Goal: Ask a question: Seek information or help from site administrators or community

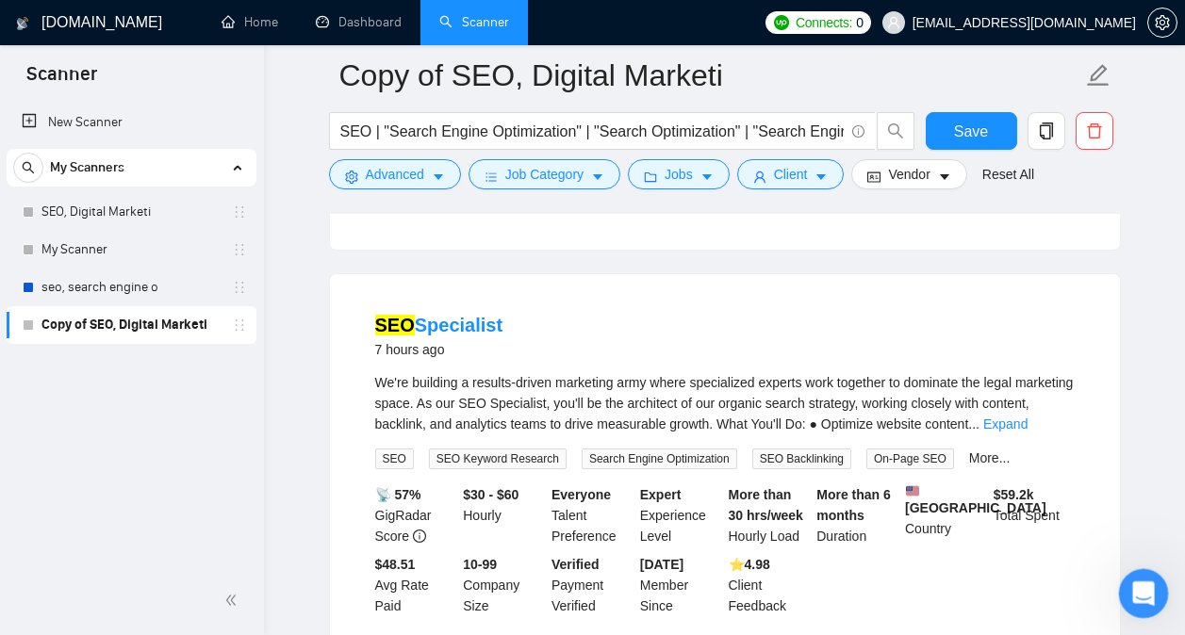
click at [1152, 600] on div "Open Intercom Messenger" at bounding box center [1140, 591] width 62 height 62
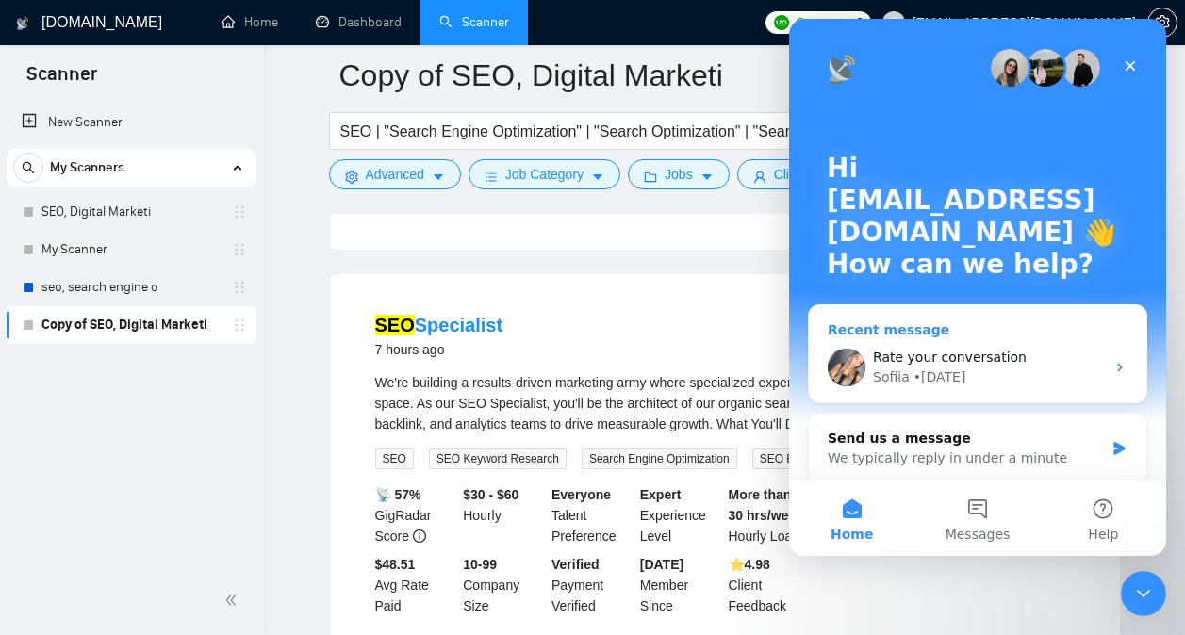
click at [1003, 371] on div "Sofiia • [DATE]" at bounding box center [989, 378] width 232 height 20
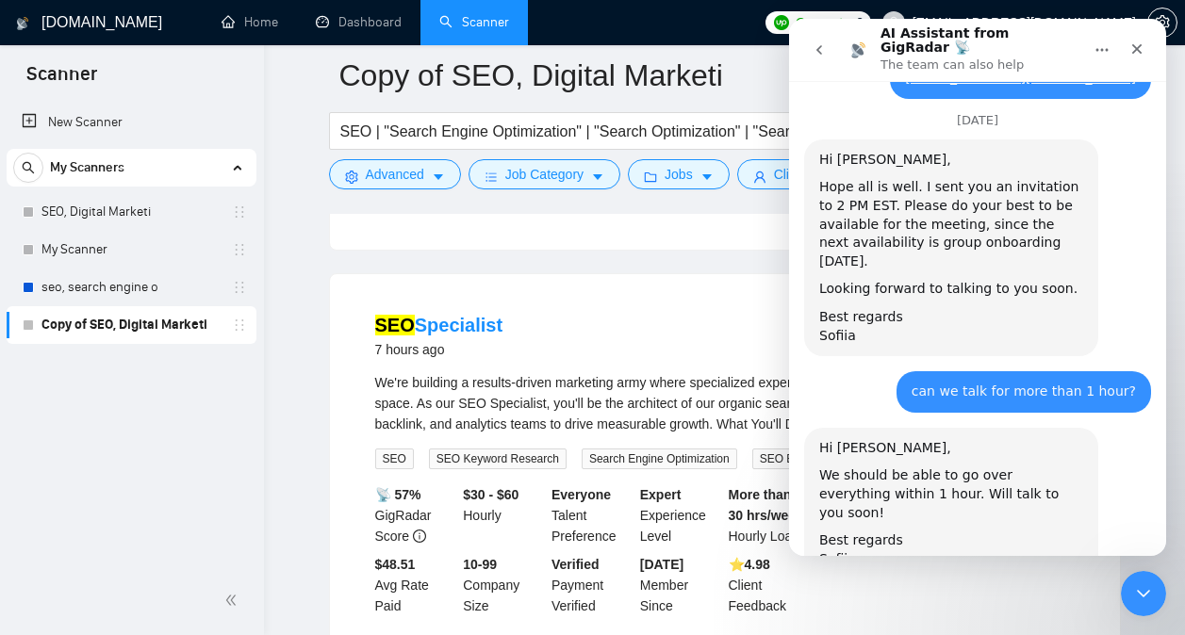
scroll to position [6785, 0]
click at [810, 46] on button "go back" at bounding box center [819, 50] width 36 height 36
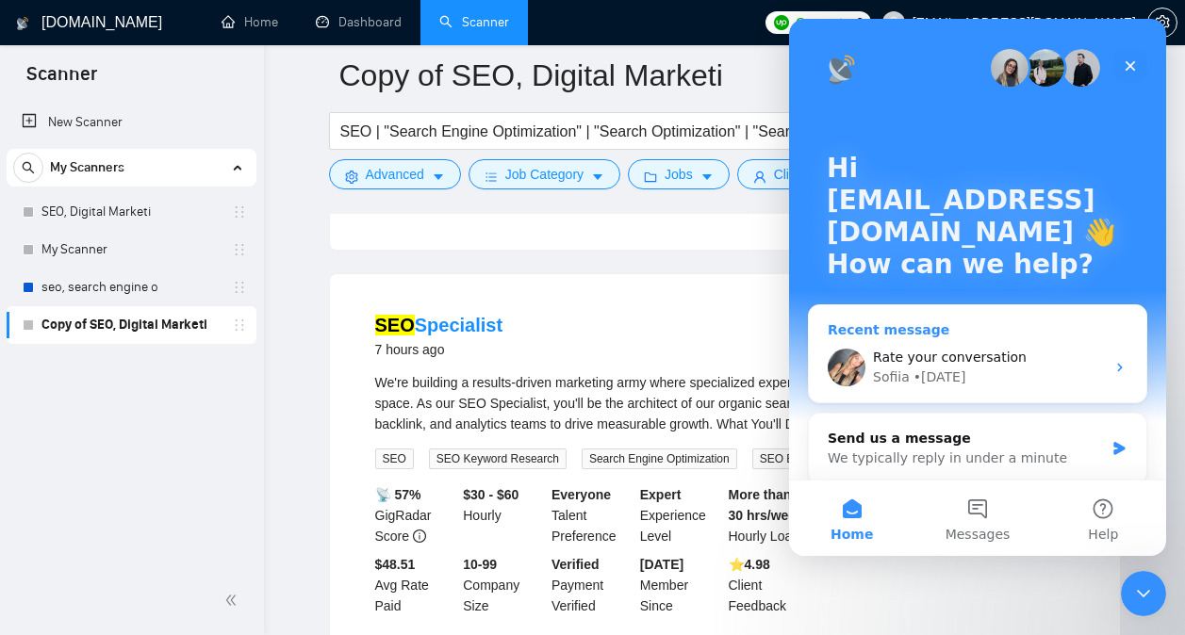
scroll to position [21, 0]
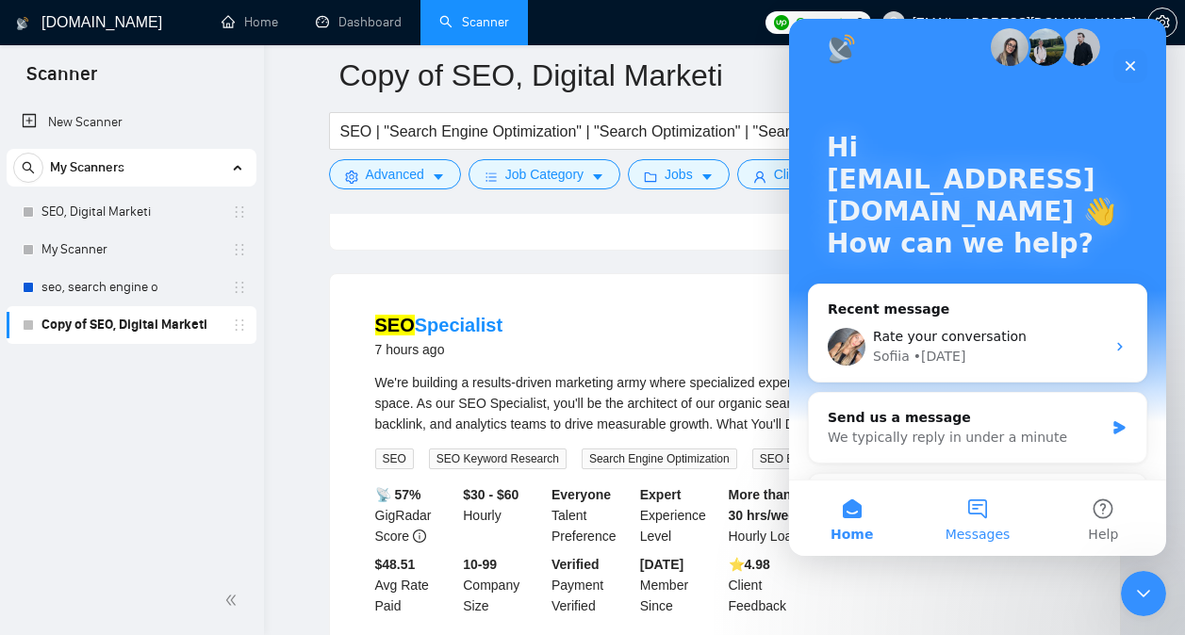
click at [952, 536] on span "Messages" at bounding box center [977, 534] width 65 height 13
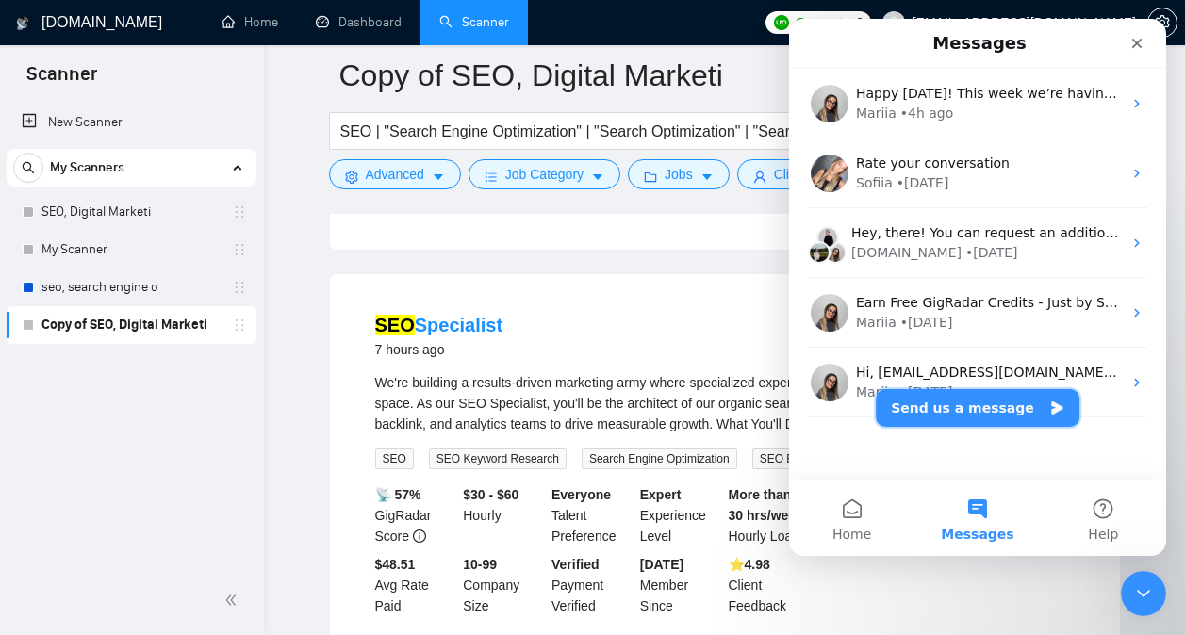
click at [1003, 397] on button "Send us a message" at bounding box center [978, 408] width 204 height 38
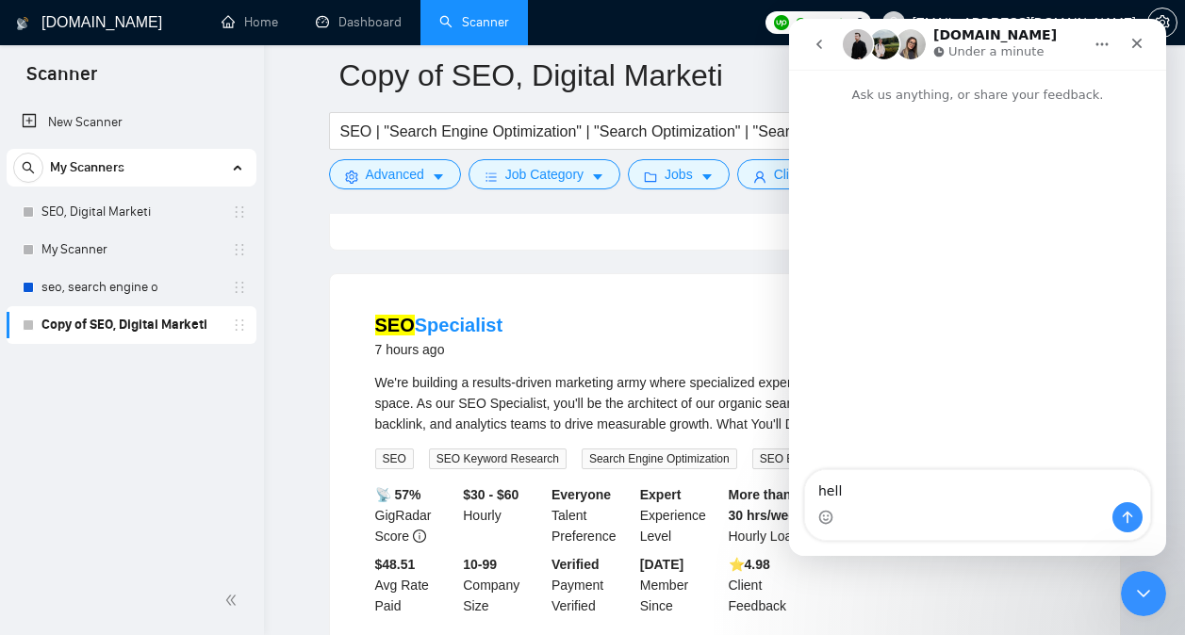
type textarea "hello"
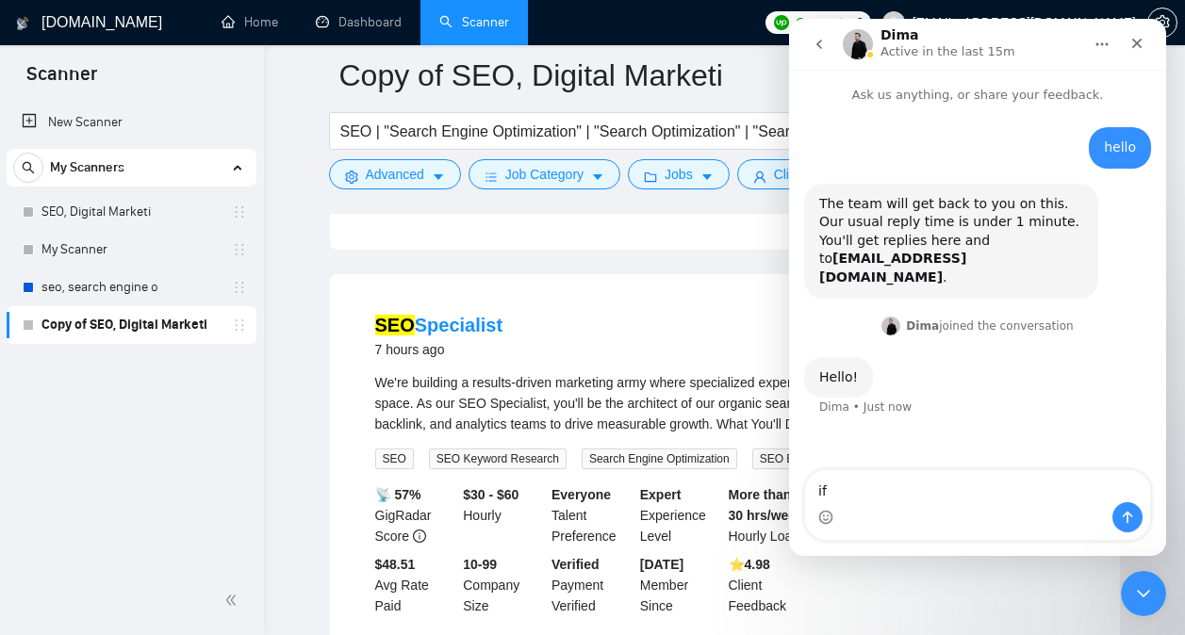
type textarea "i"
type textarea "can we voice talk instead of video chatting"
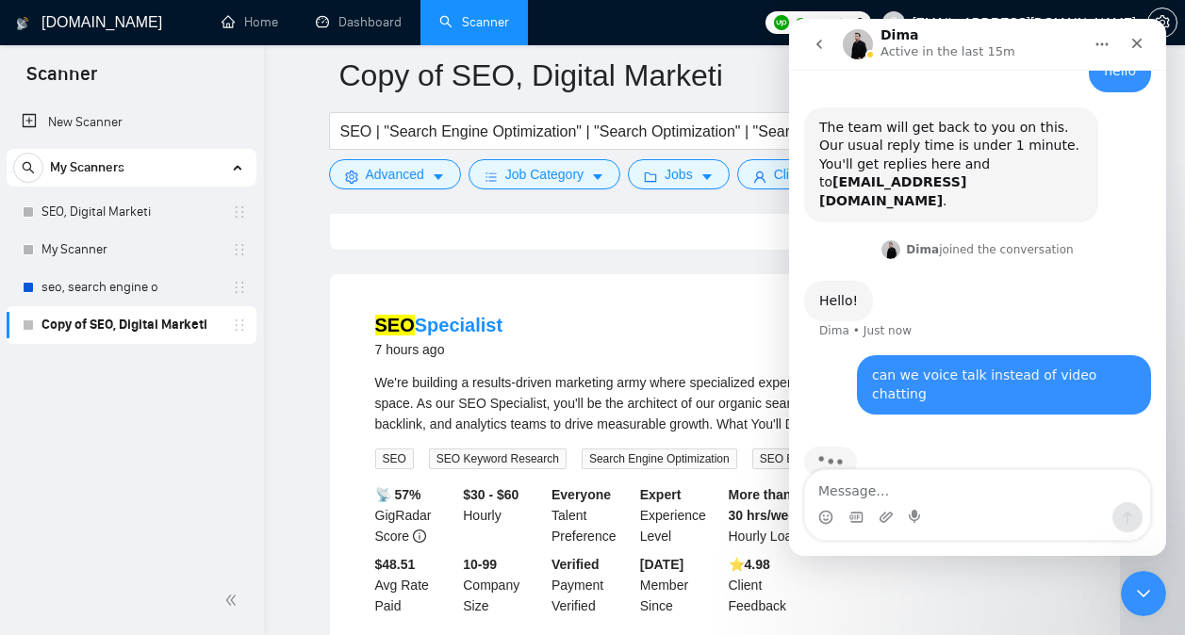
scroll to position [77, 0]
click at [900, 494] on textarea "Message…" at bounding box center [977, 486] width 345 height 32
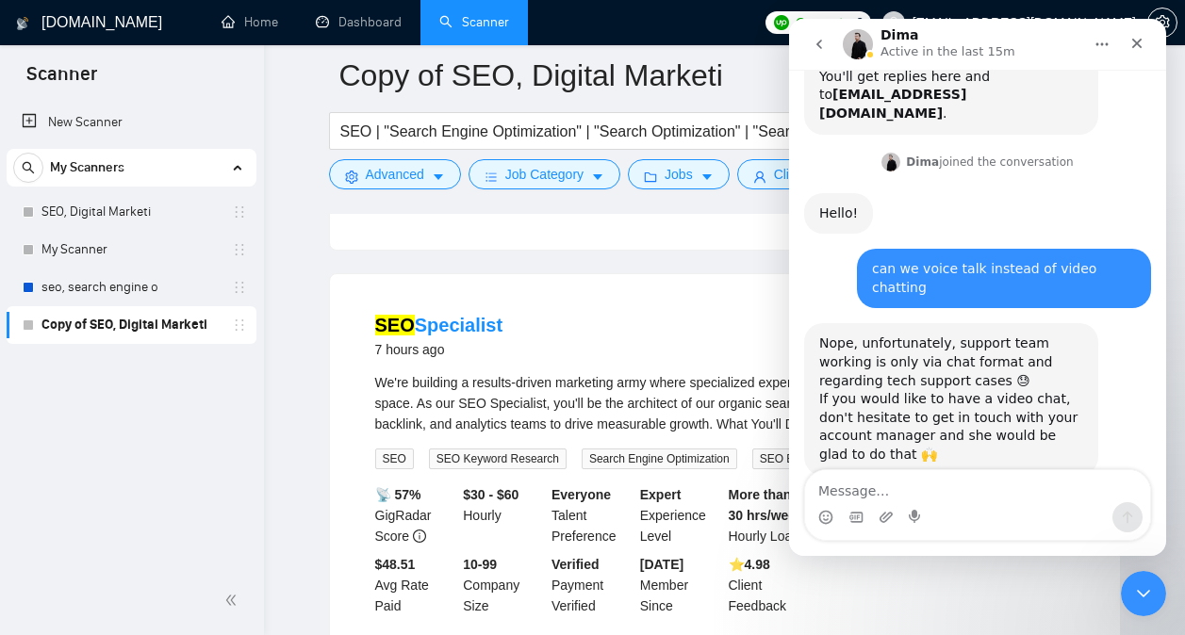
scroll to position [172, 0]
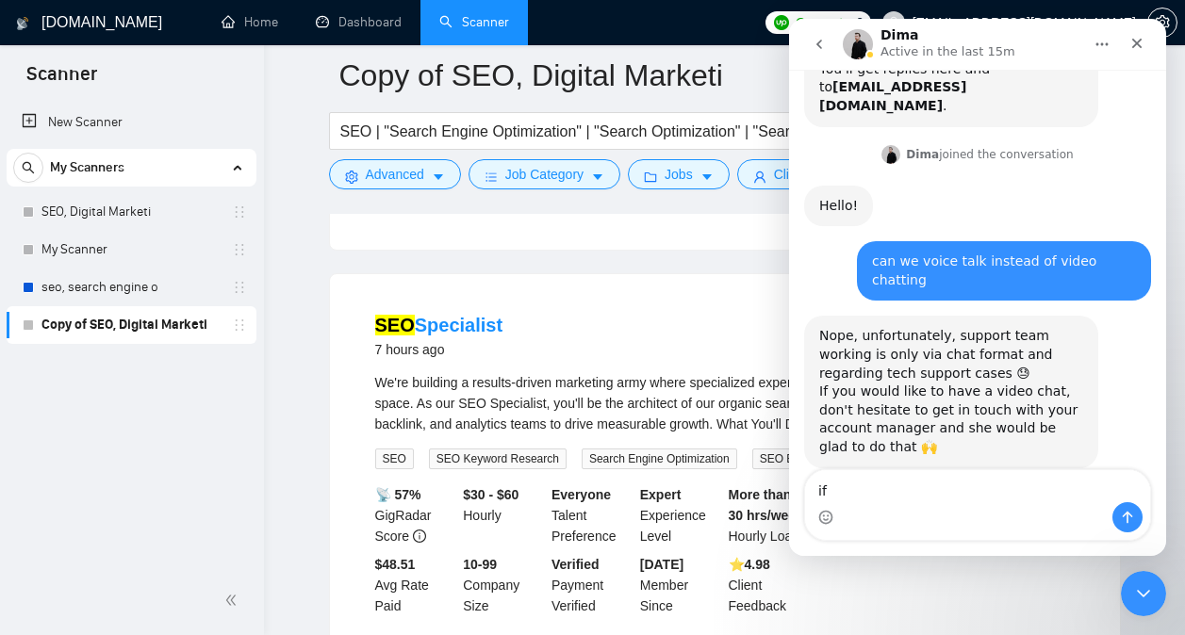
type textarea "i"
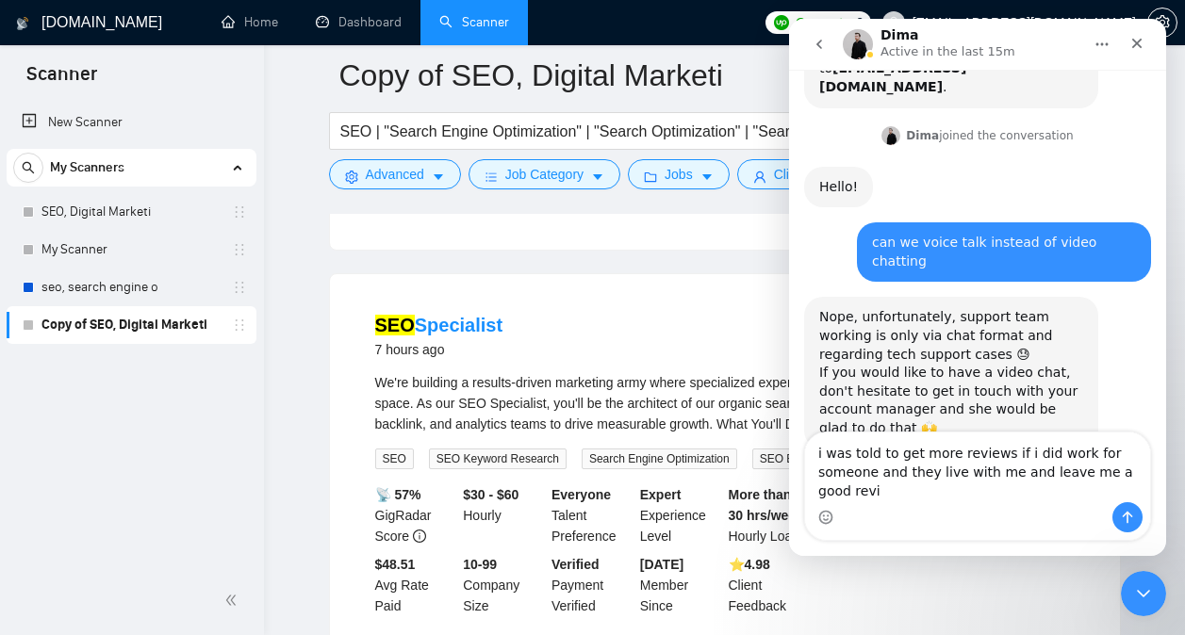
scroll to position [209, 0]
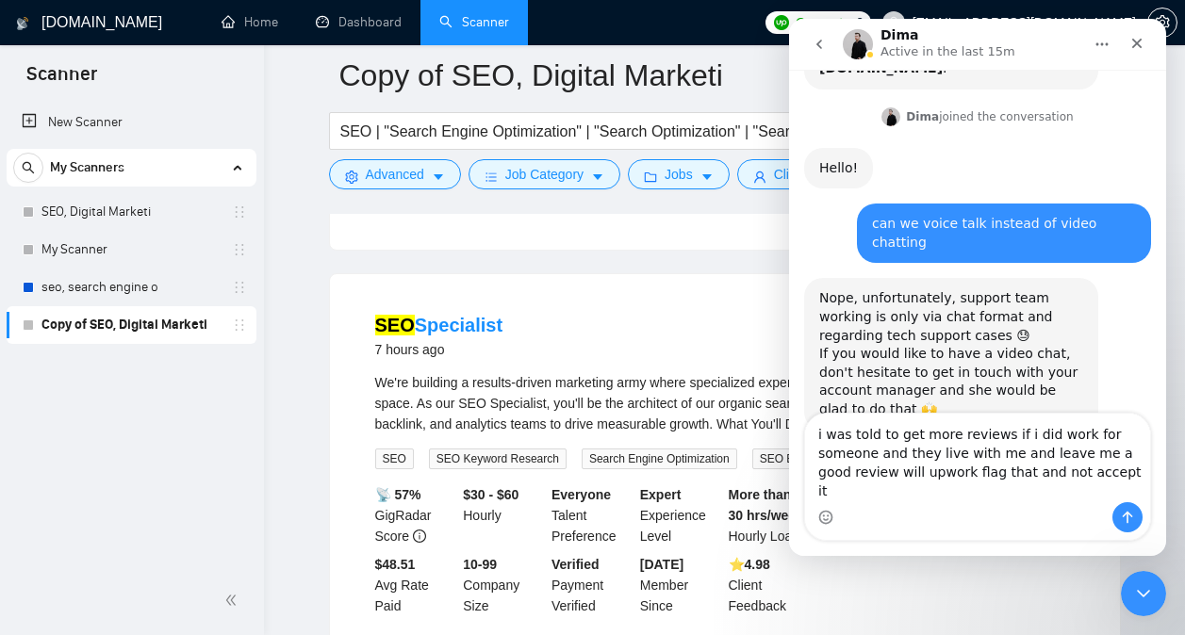
type textarea "i was told to get more reviews if i did work for someone and they live with me …"
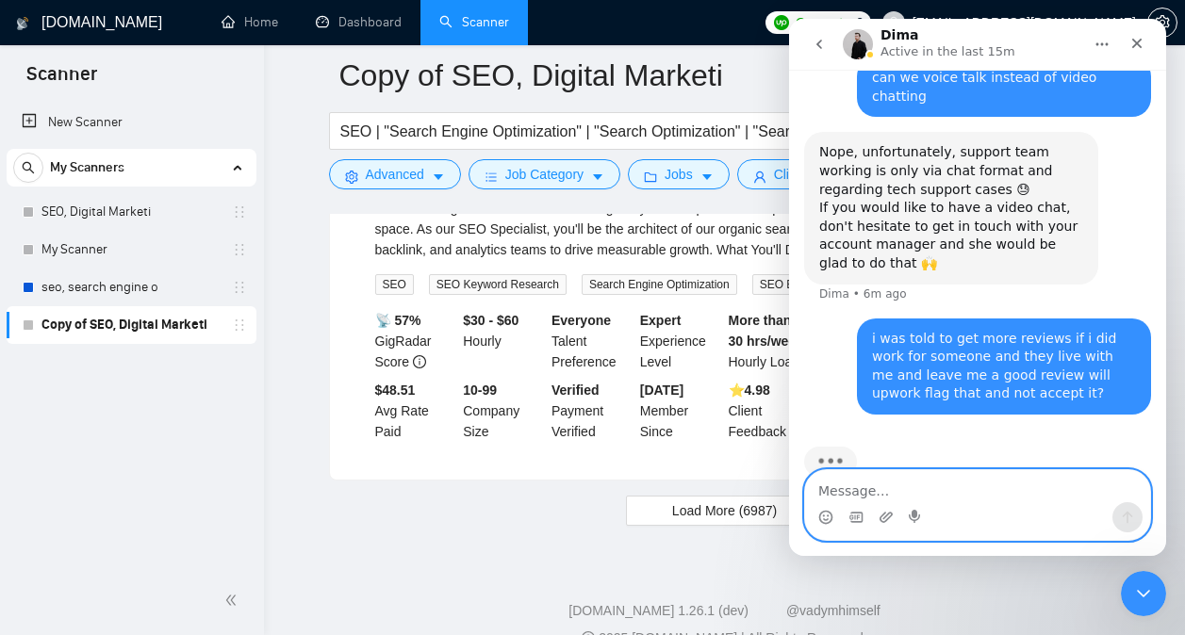
scroll to position [4044, 0]
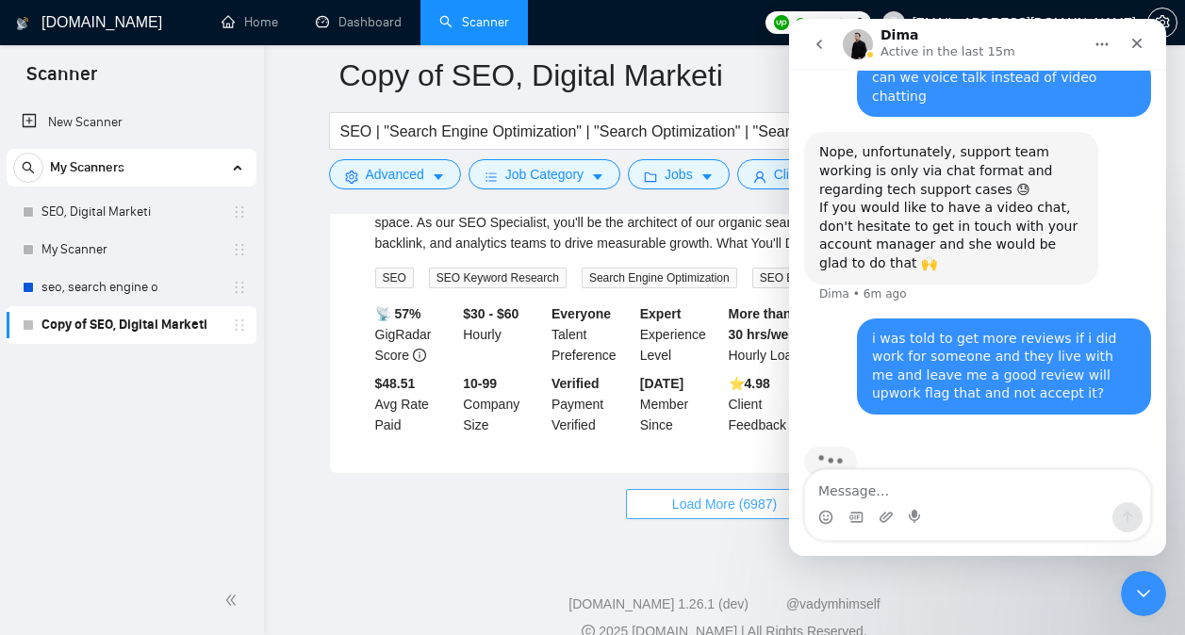
click at [722, 489] on button "Load More (6987)" at bounding box center [724, 504] width 197 height 30
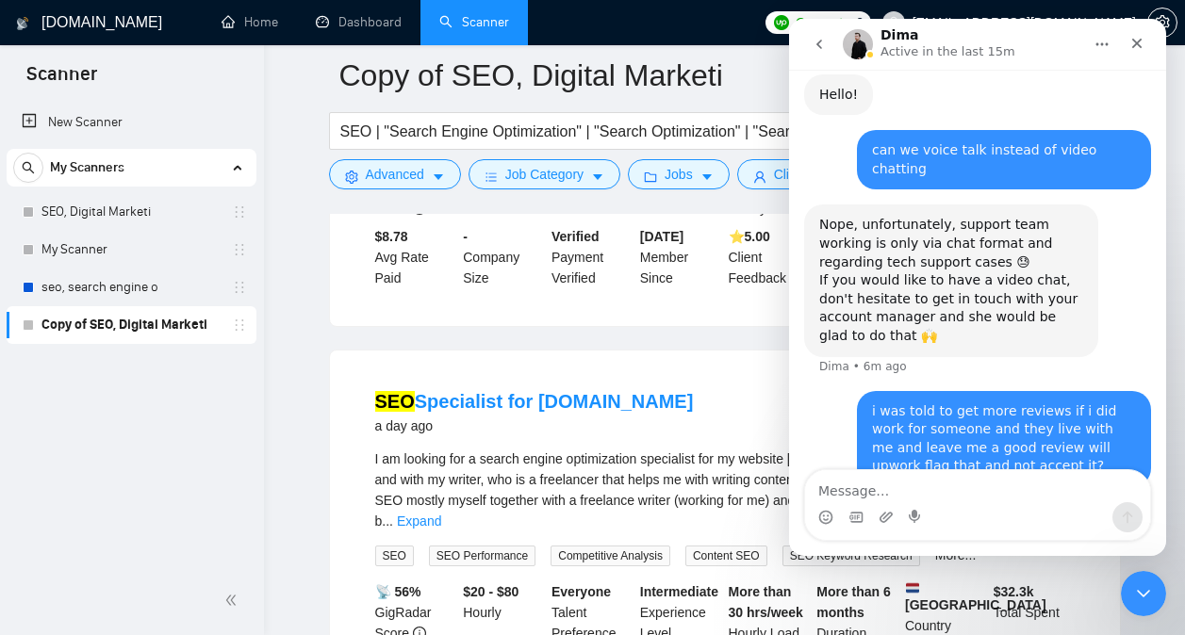
scroll to position [5447, 0]
click at [507, 389] on link "SEO Specialist for [DOMAIN_NAME]" at bounding box center [534, 399] width 319 height 21
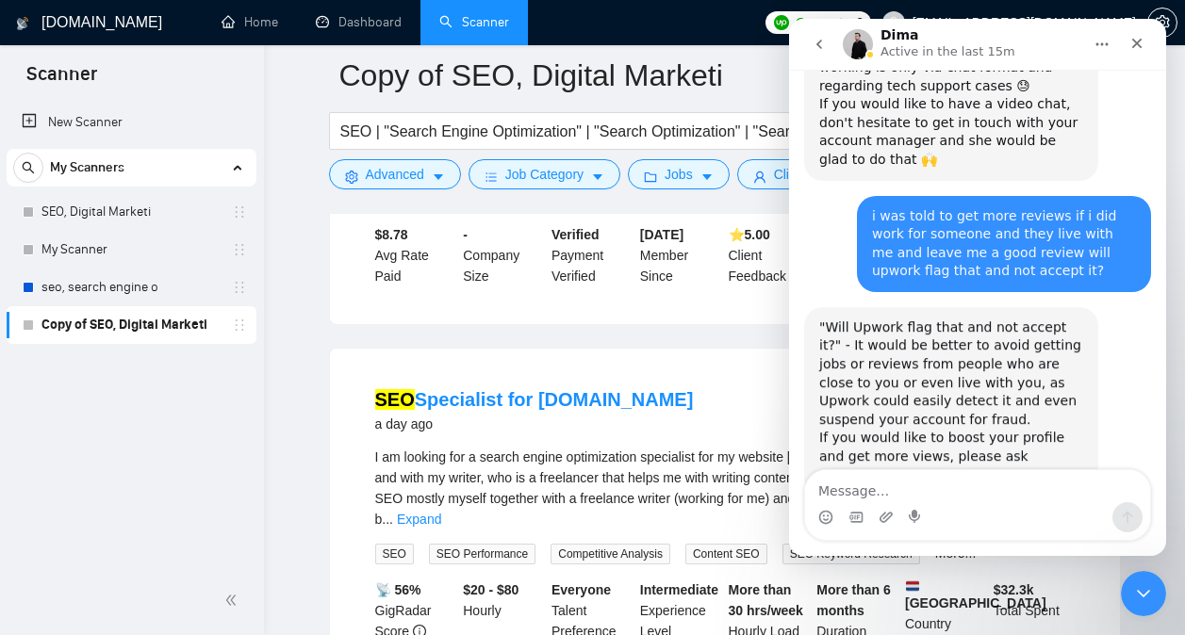
scroll to position [487, 0]
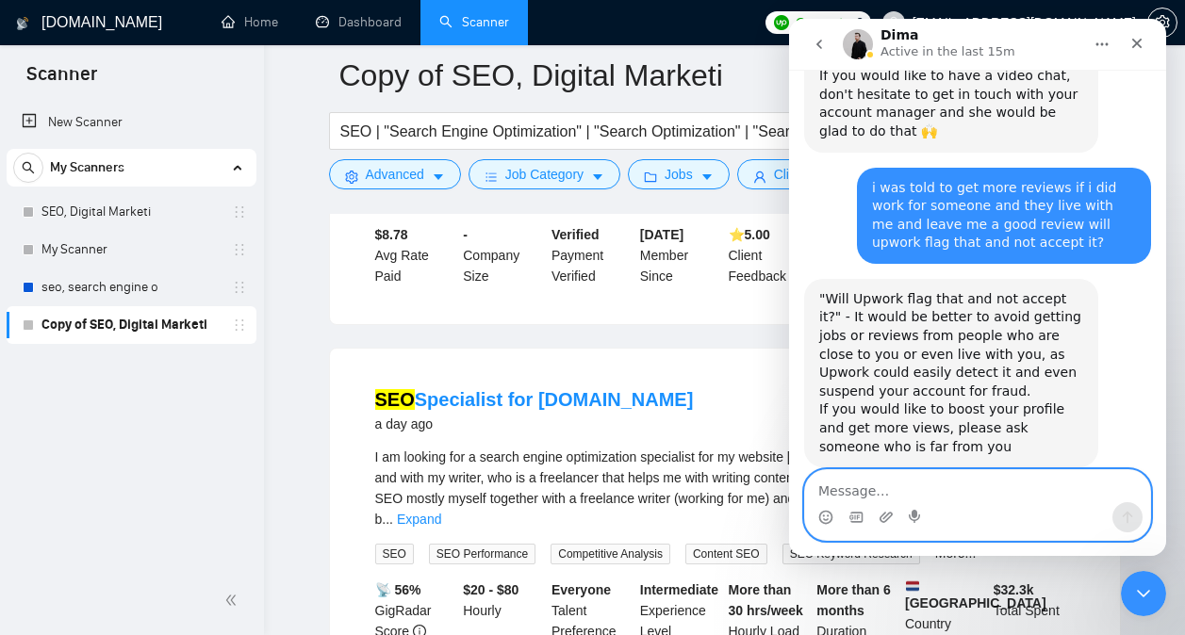
click at [921, 483] on textarea "Message…" at bounding box center [977, 486] width 345 height 32
type textarea "how far do they need to be?"
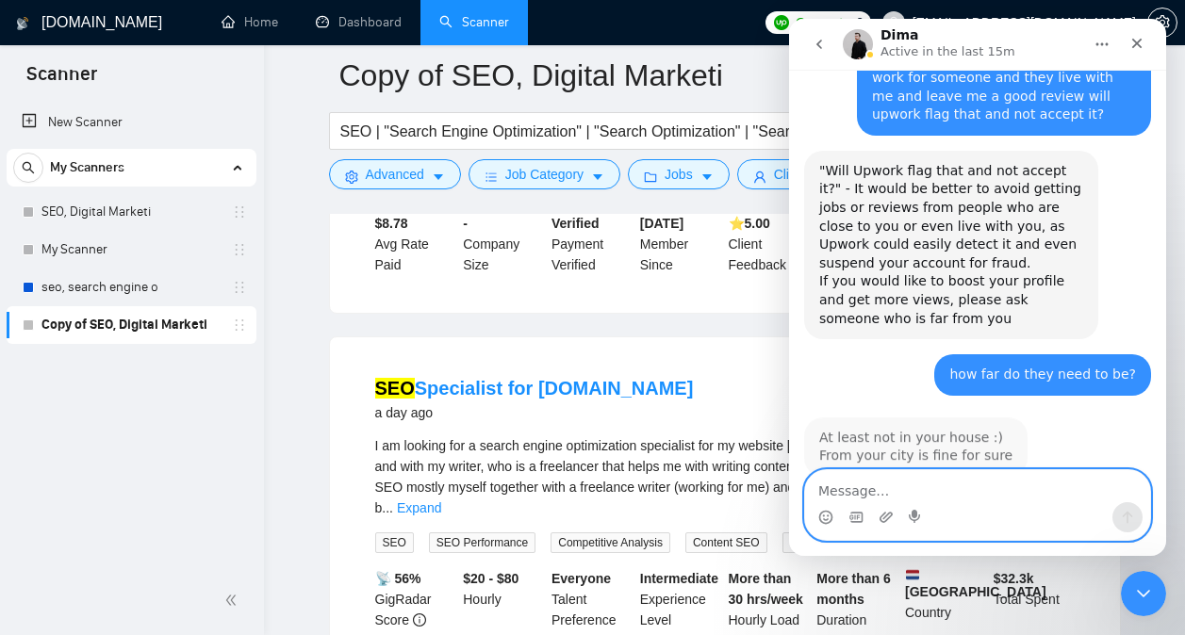
scroll to position [618, 0]
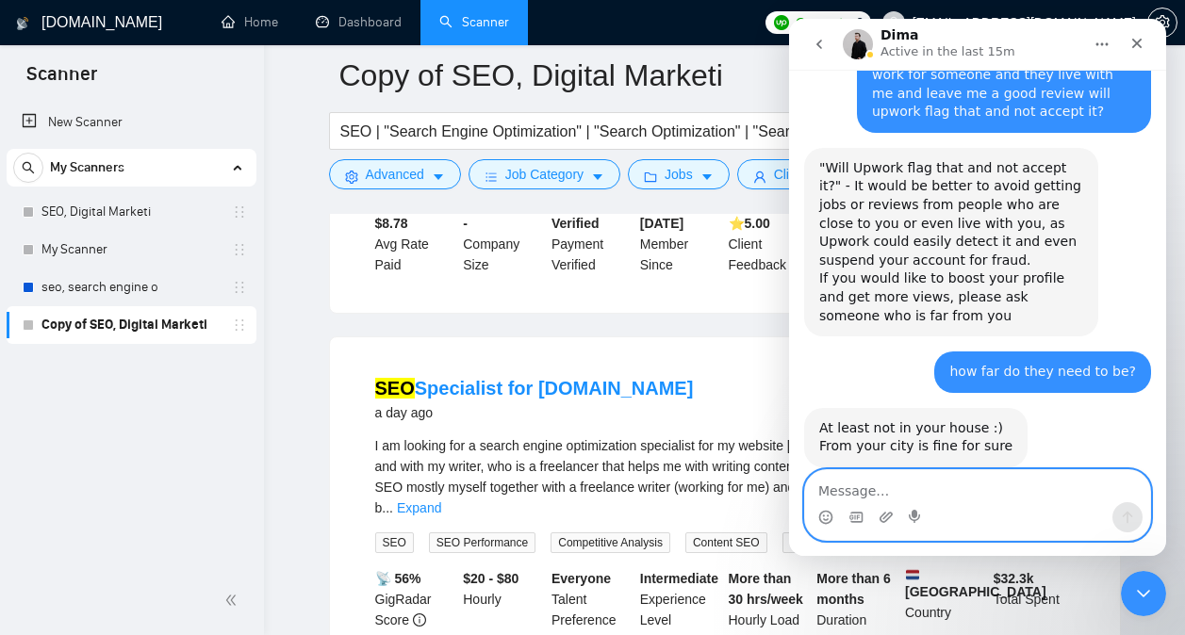
click at [933, 498] on textarea "Message…" at bounding box center [977, 486] width 345 height 32
type textarea "lol"
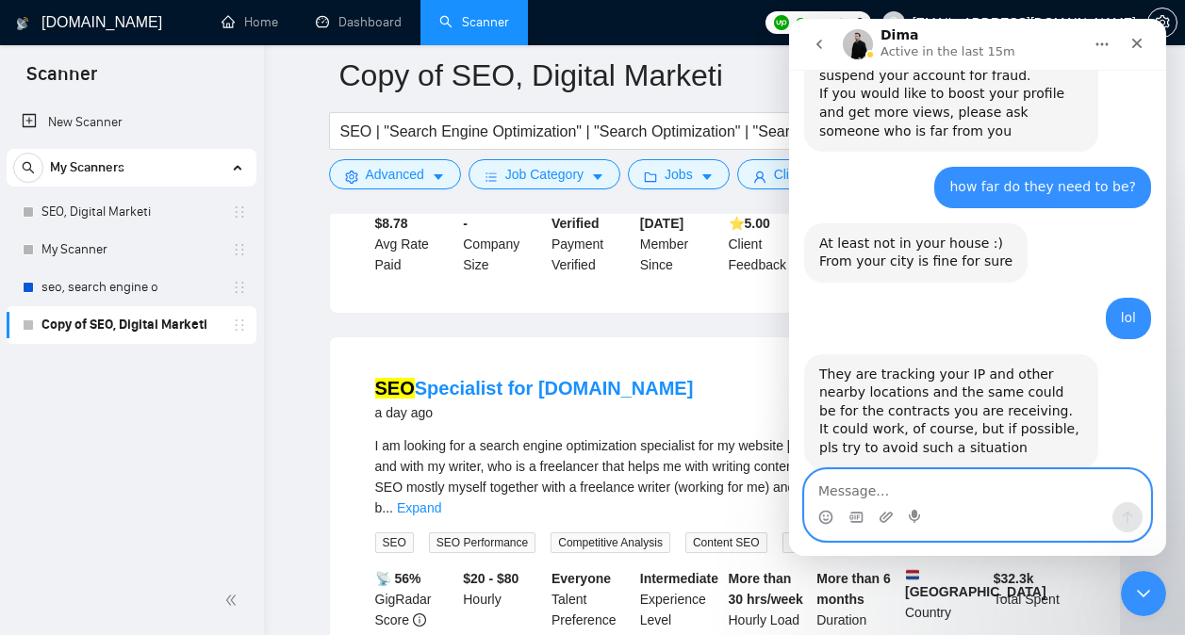
scroll to position [804, 0]
type textarea "yeah"
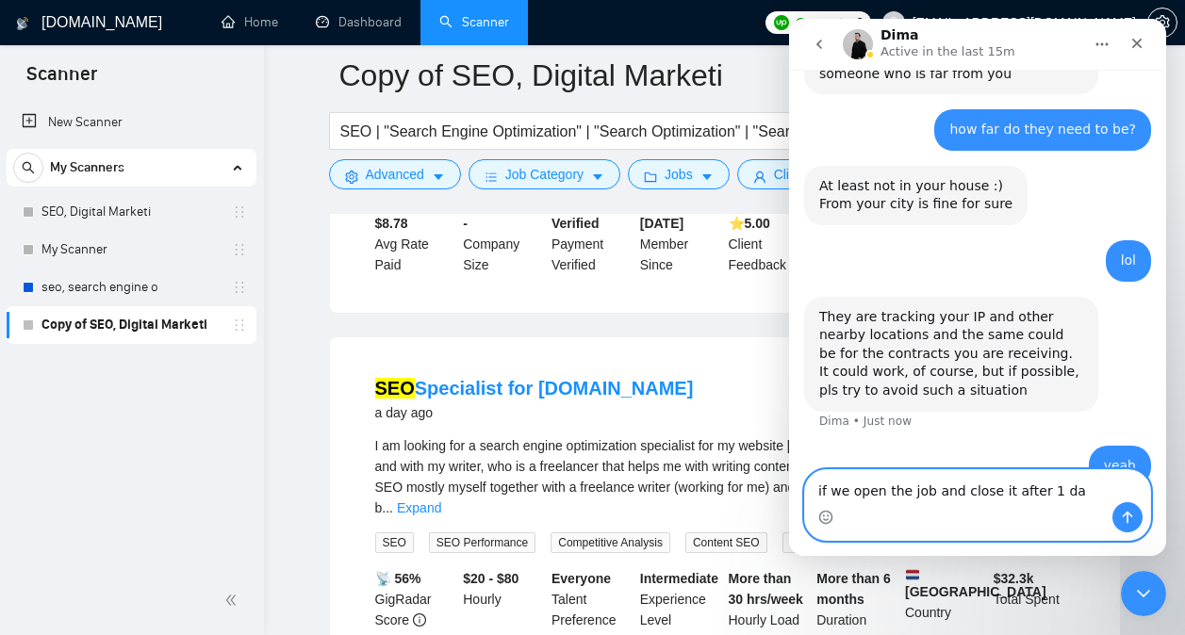
type textarea "if we open the job and close it after 1 day"
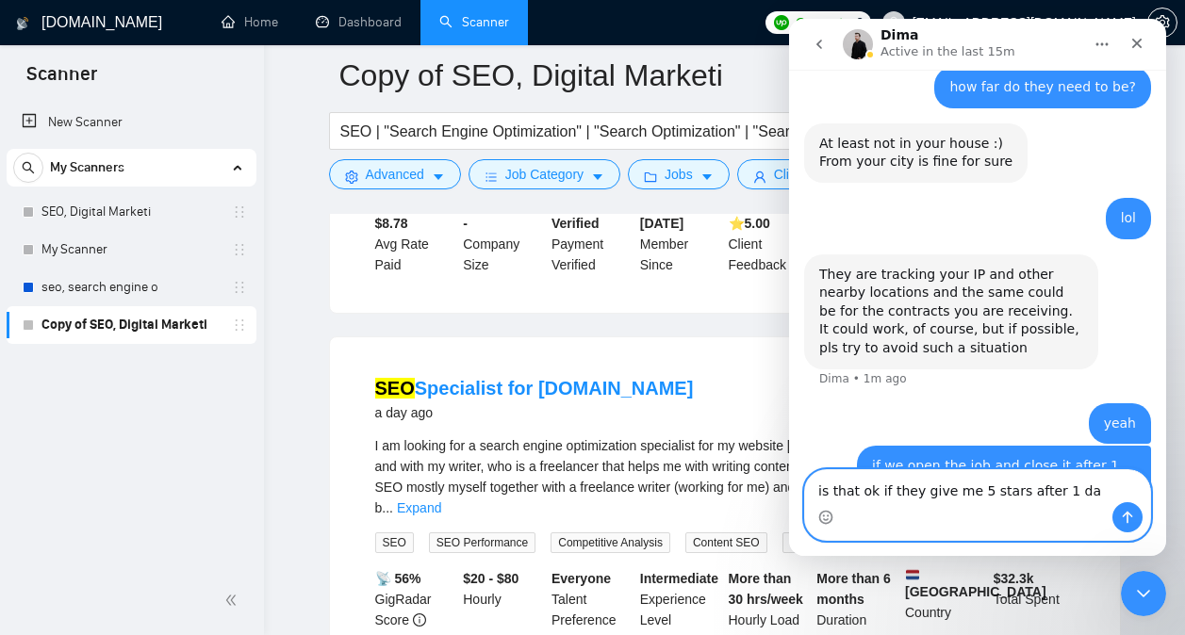
type textarea "is that ok if they give me 5 stars after 1 day"
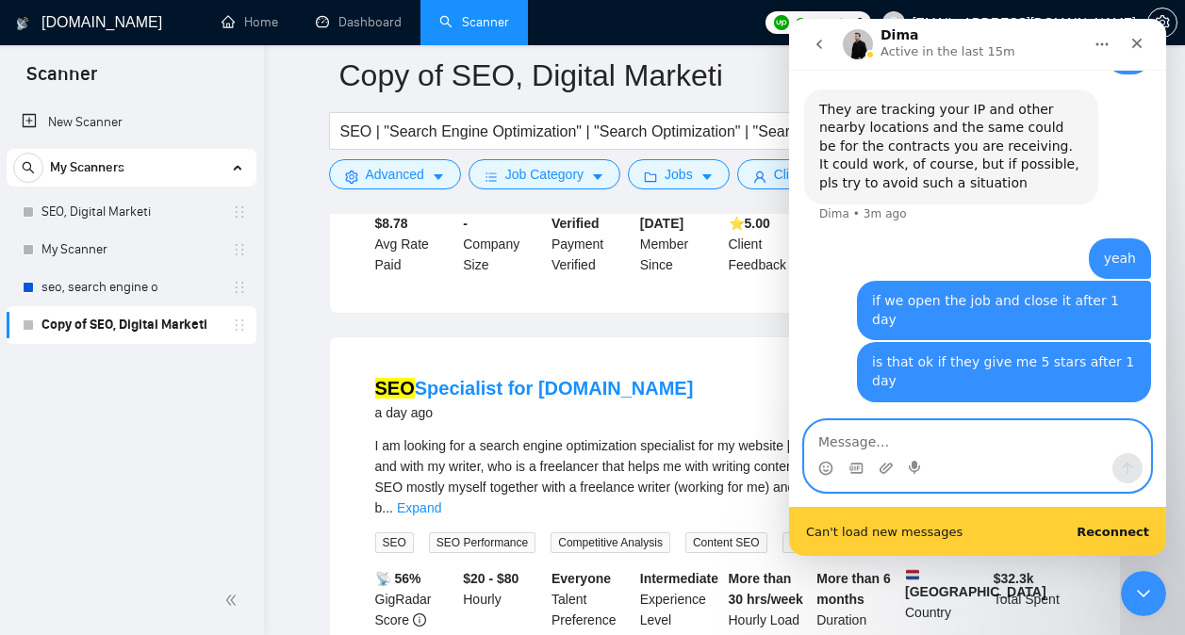
scroll to position [995, 0]
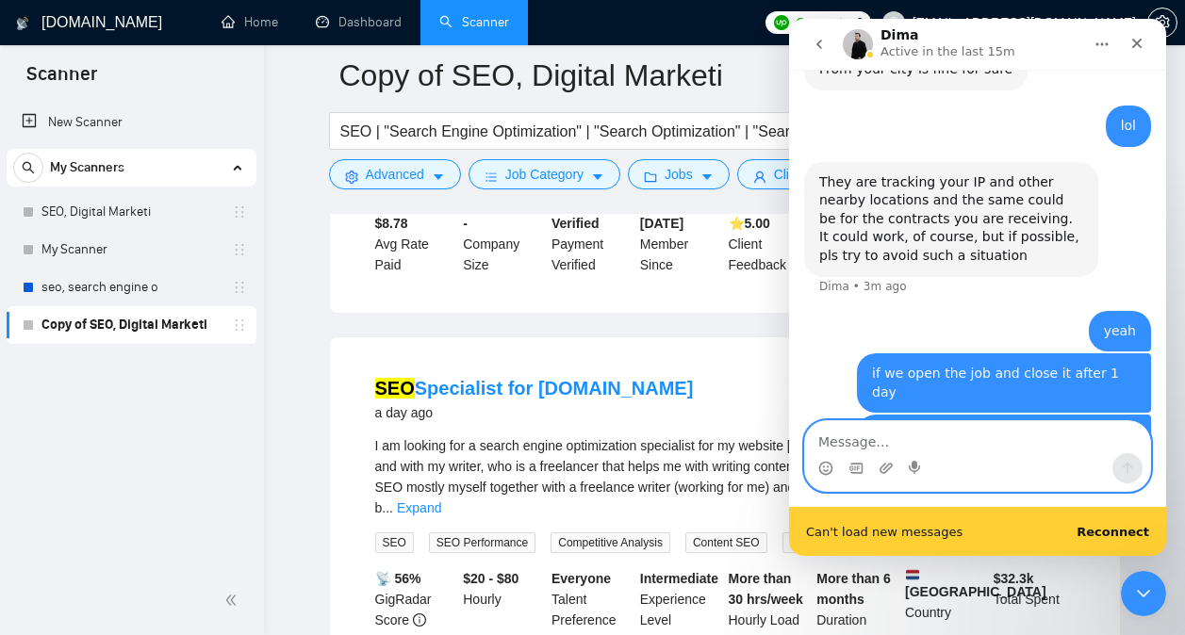
click at [915, 433] on textarea "Message…" at bounding box center [977, 437] width 345 height 32
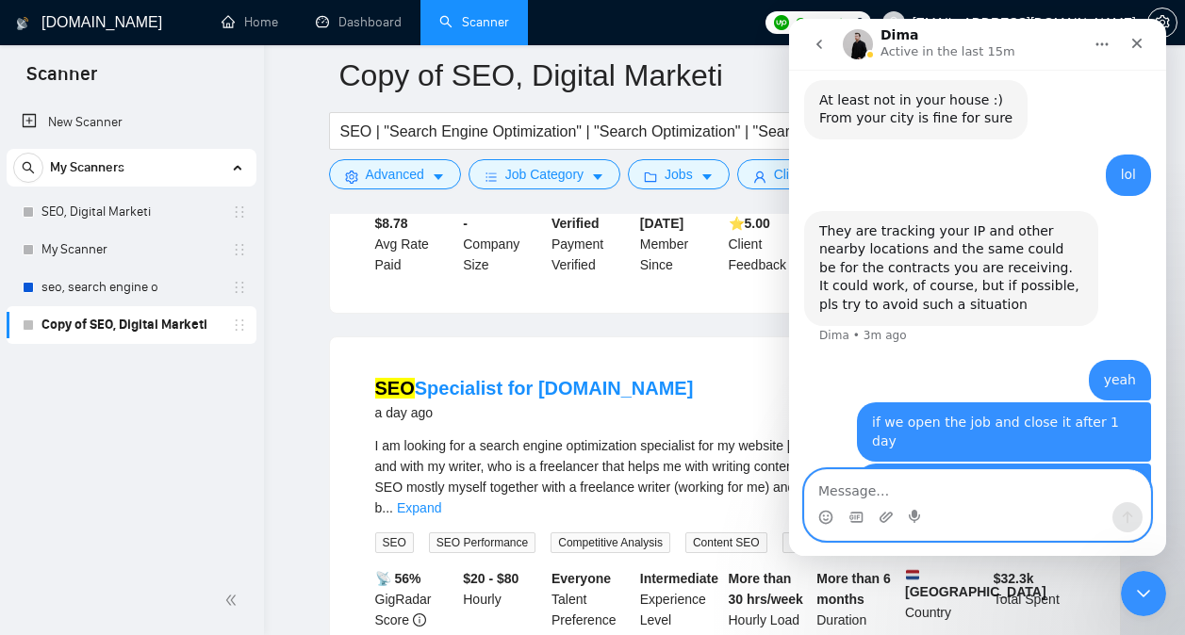
scroll to position [1019, 0]
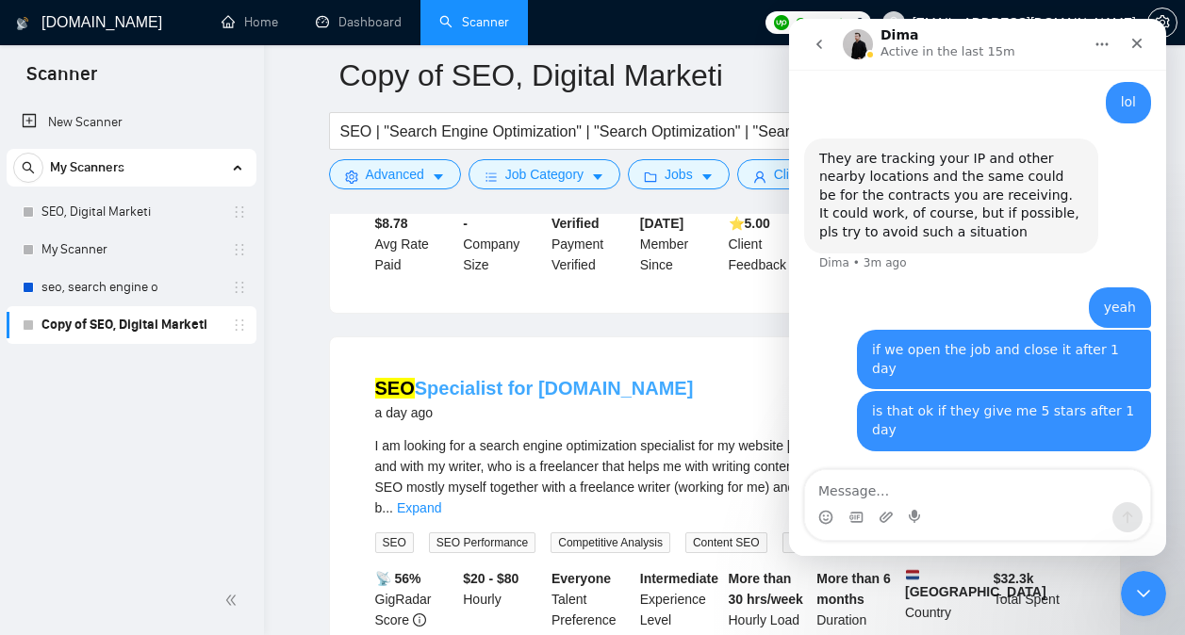
click at [585, 378] on link "SEO Specialist for [DOMAIN_NAME]" at bounding box center [534, 388] width 319 height 21
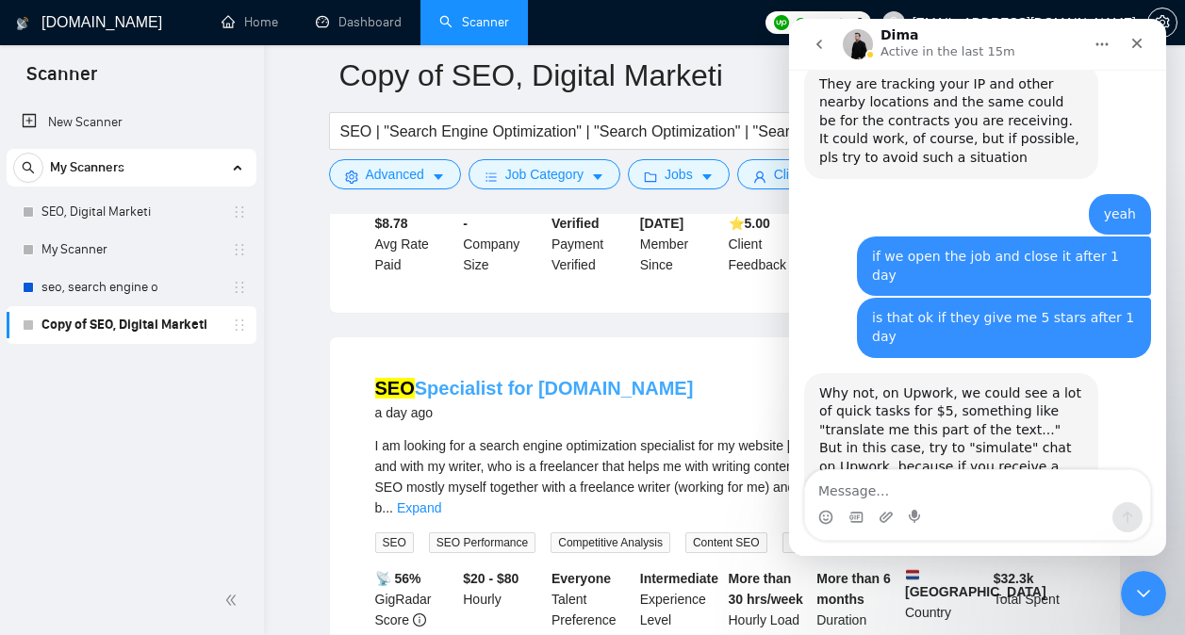
scroll to position [1113, 0]
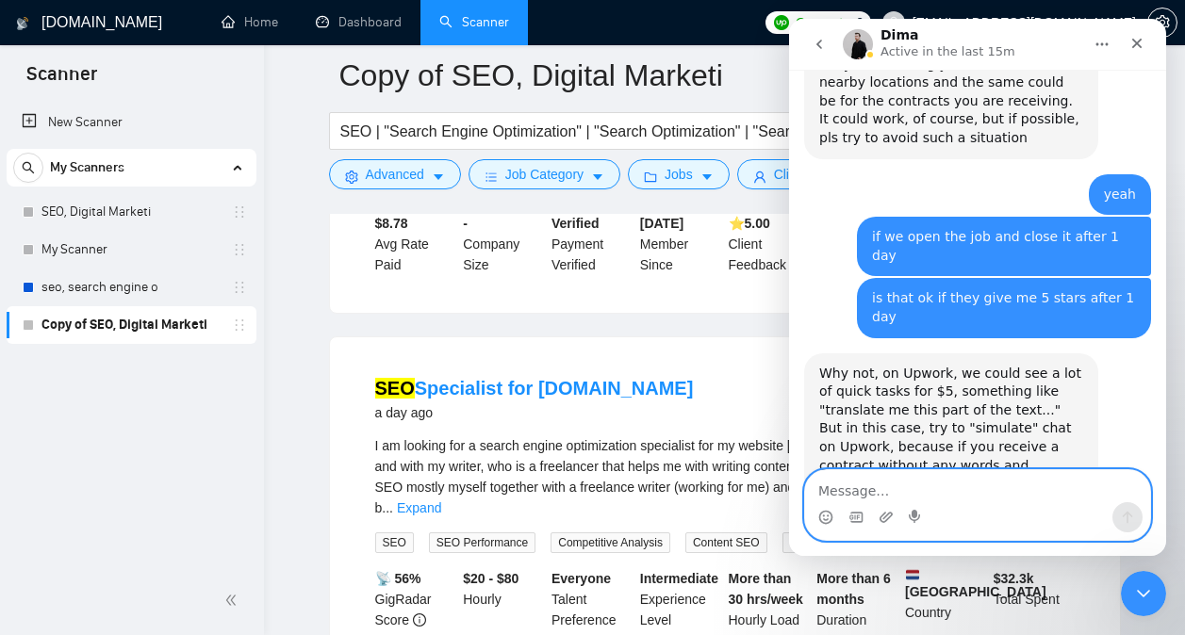
click at [984, 499] on textarea "Message…" at bounding box center [977, 486] width 345 height 32
type textarea "they will give me a big nice review"
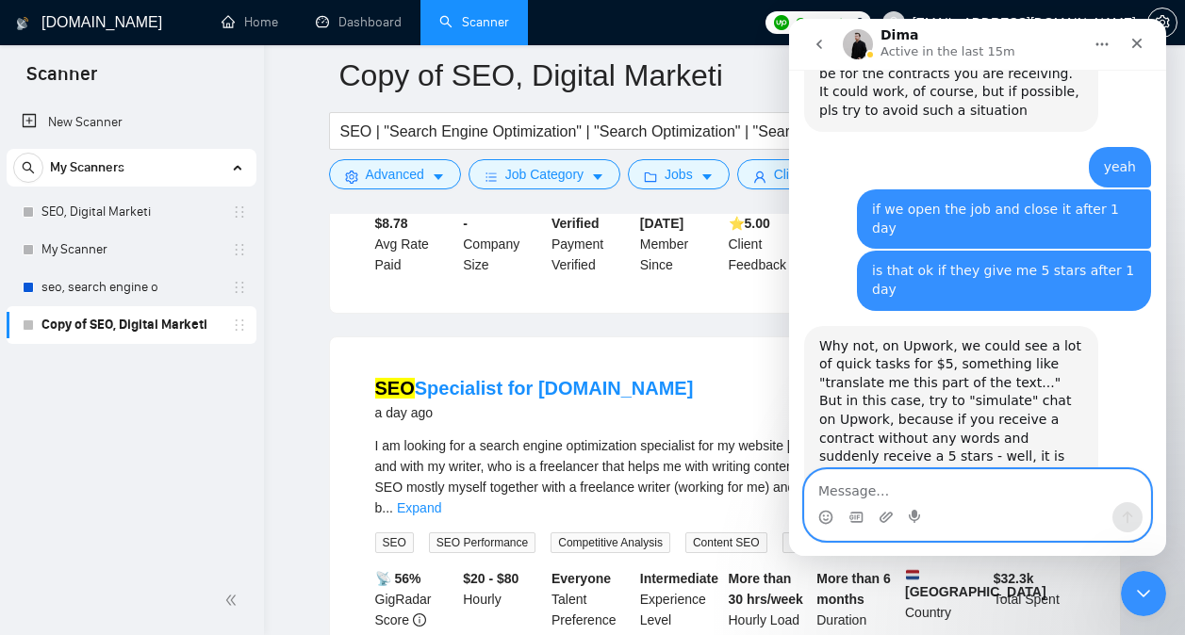
scroll to position [1170, 0]
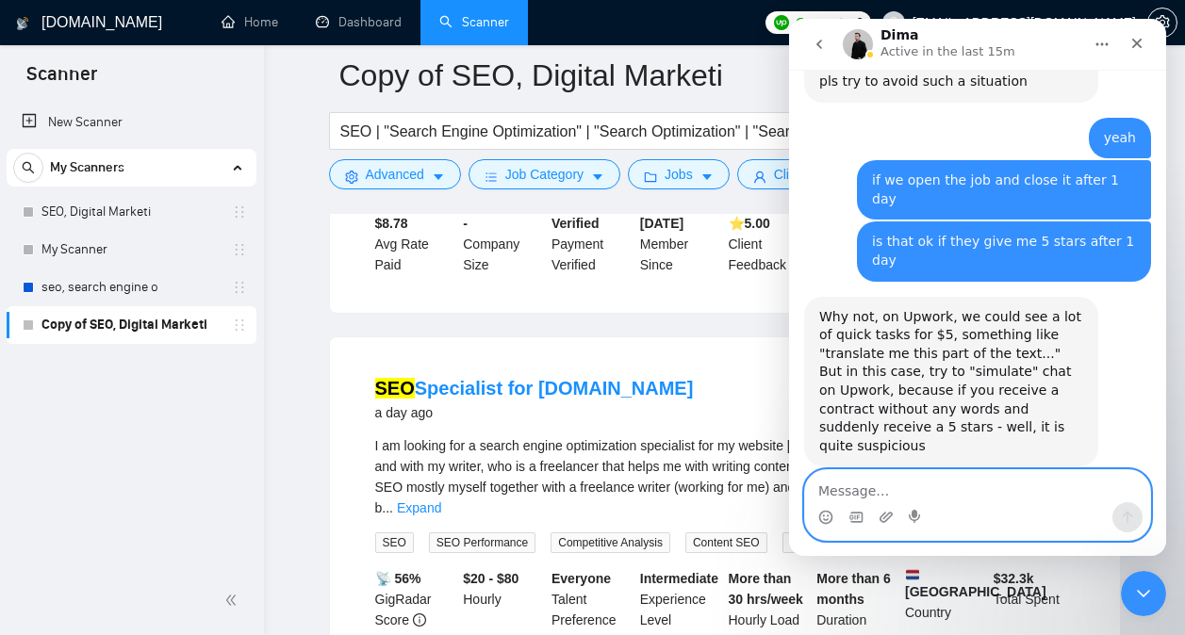
type textarea "w"
type textarea "how long will it take for my jss to go up"
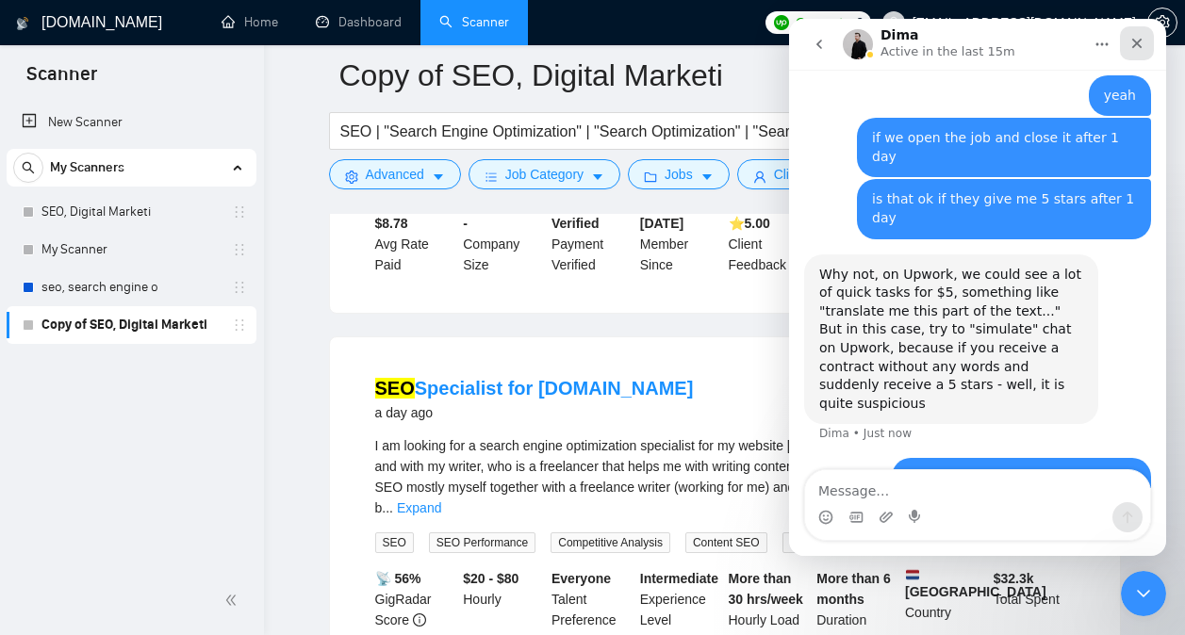
click at [1143, 48] on icon "Close" at bounding box center [1136, 43] width 15 height 15
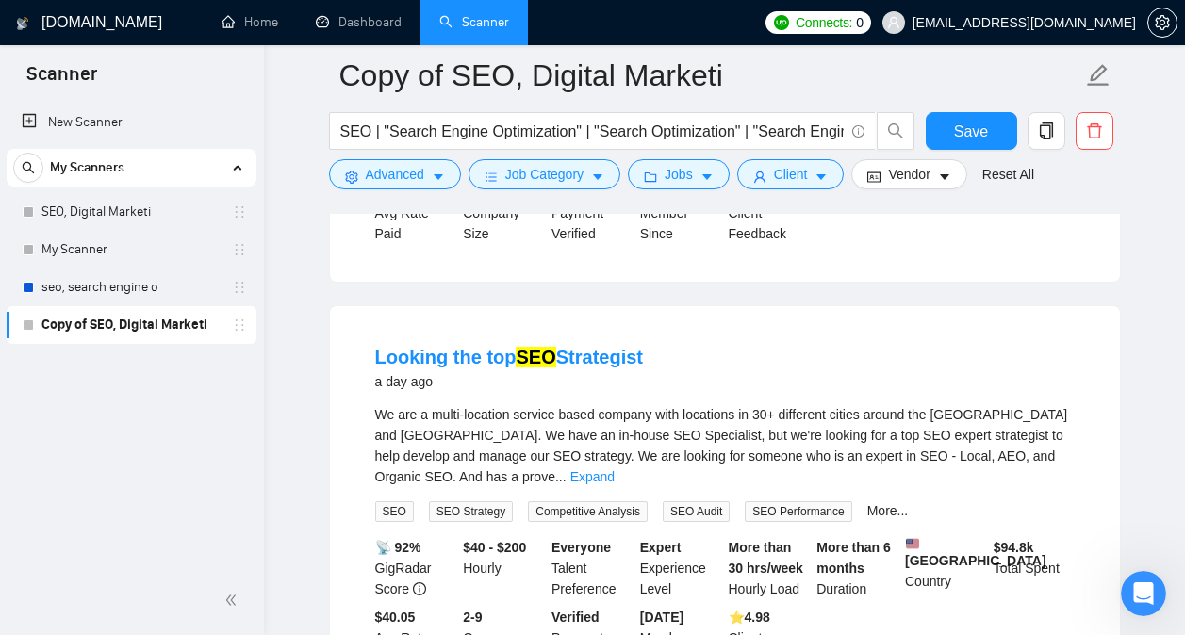
scroll to position [5916, 0]
click at [599, 346] on link "Looking the top SEO Strategist" at bounding box center [509, 356] width 268 height 21
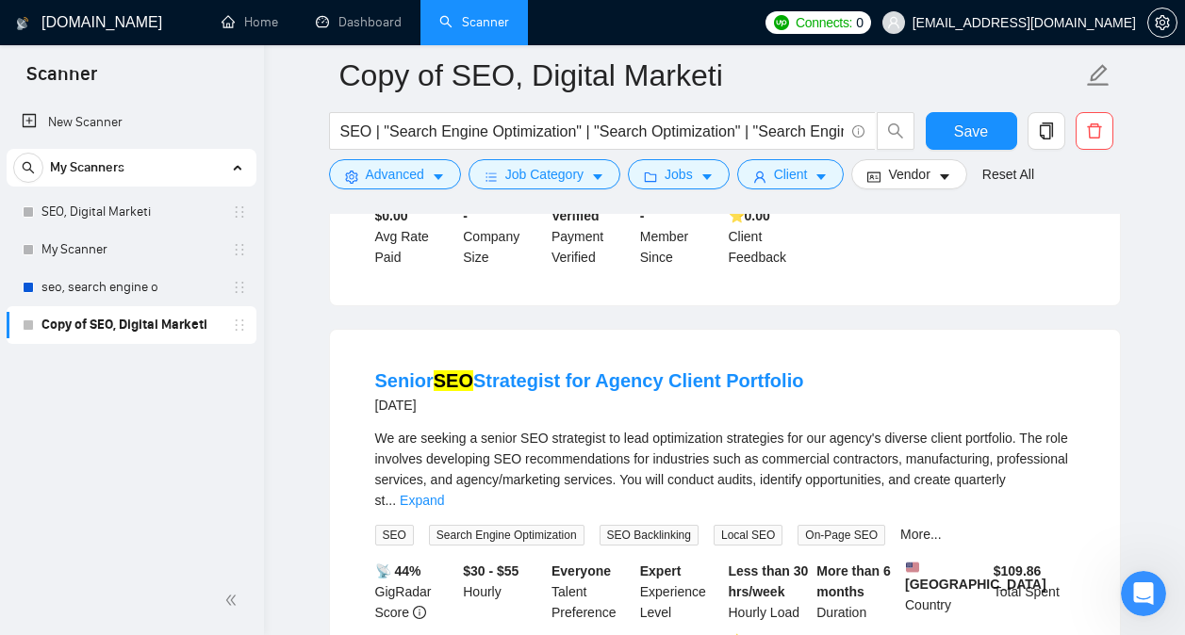
scroll to position [8022, 0]
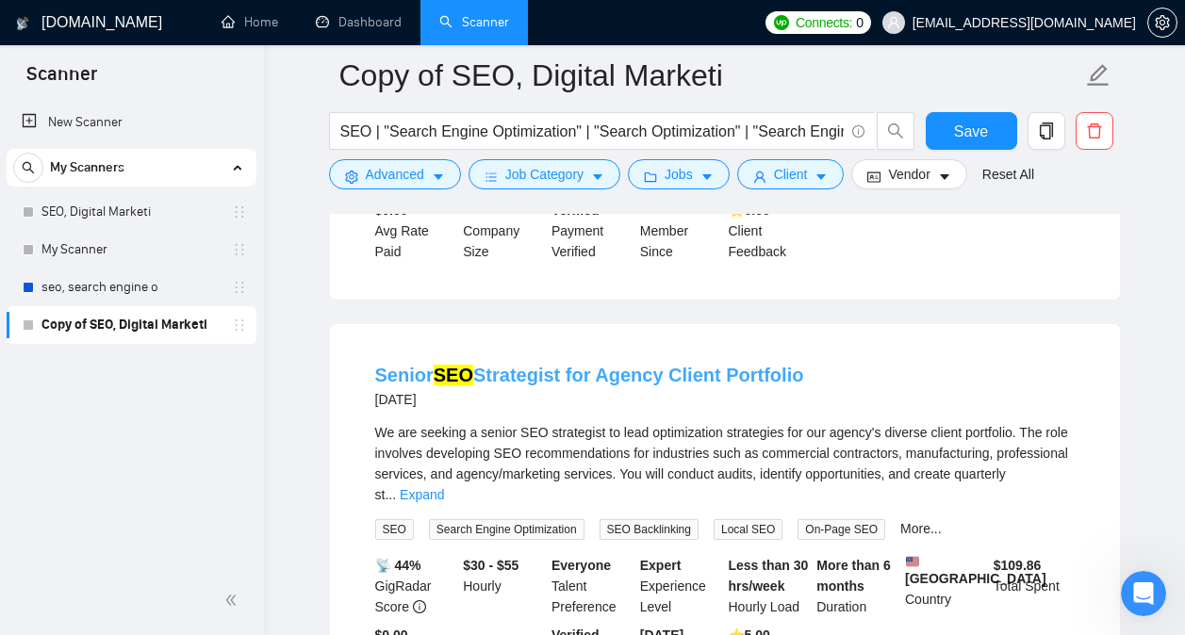
click at [636, 365] on link "Senior SEO Strategist for Agency Client Portfolio" at bounding box center [589, 375] width 429 height 21
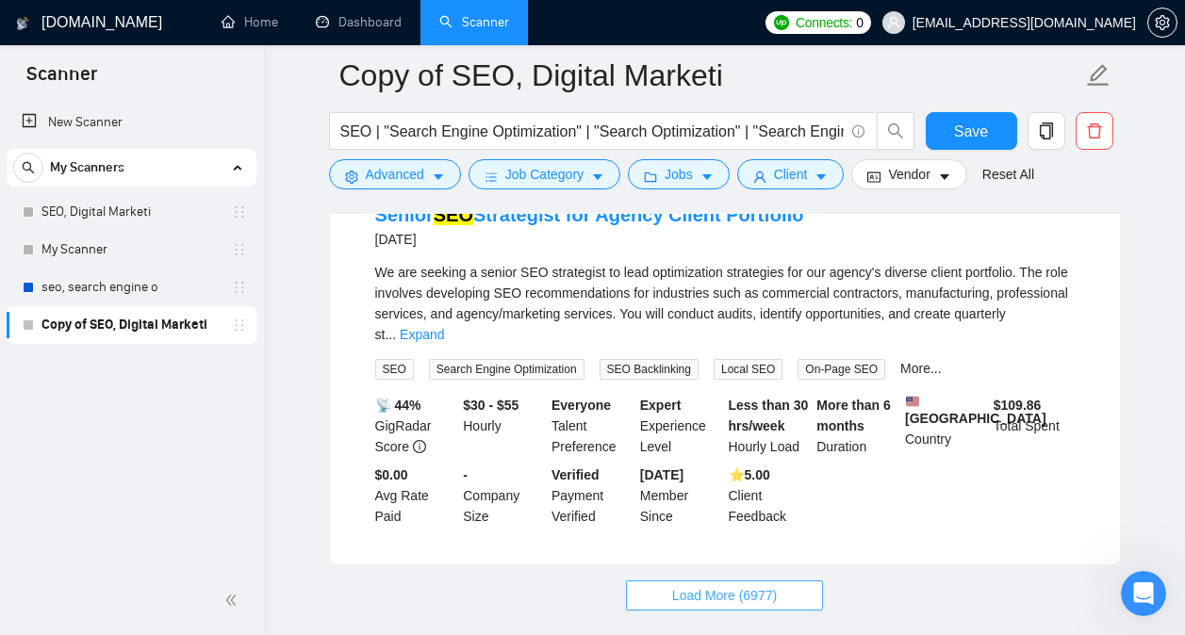
click at [760, 585] on span "Load More (6977)" at bounding box center [724, 595] width 105 height 21
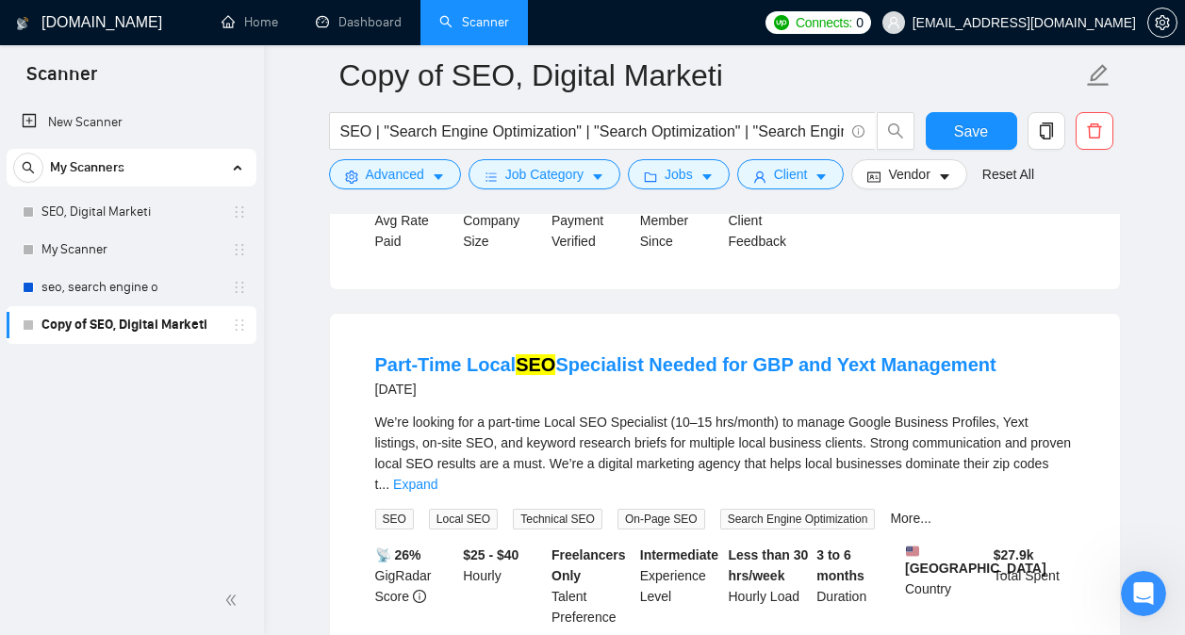
scroll to position [12370, 0]
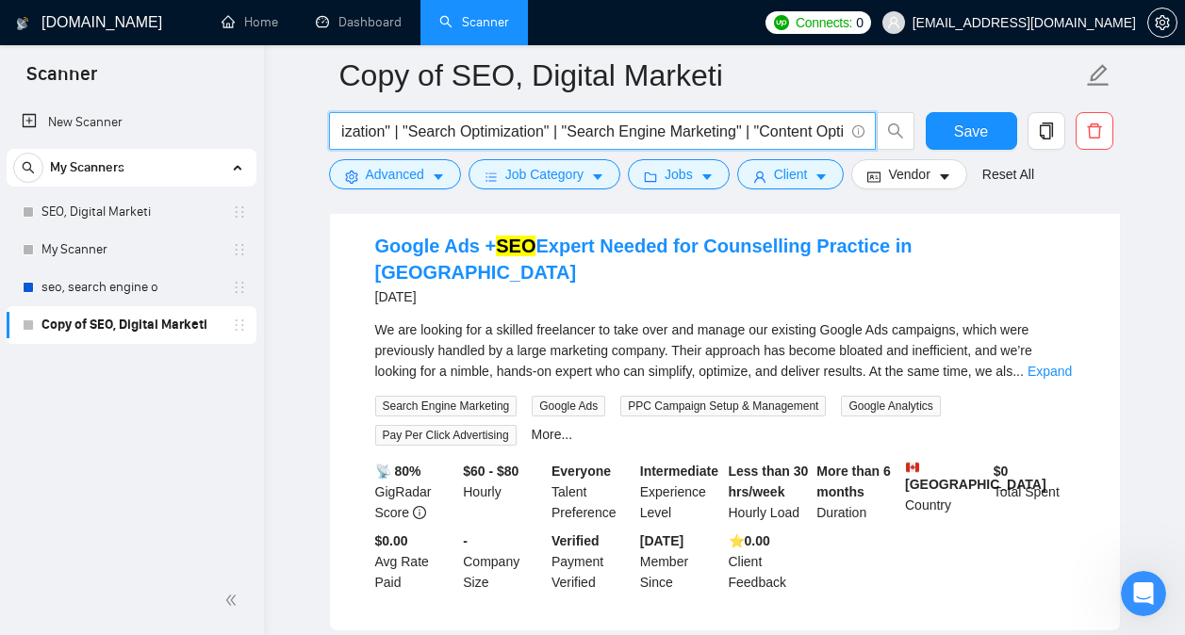
scroll to position [0, 246]
drag, startPoint x: 571, startPoint y: 135, endPoint x: 963, endPoint y: 156, distance: 392.6
click at [963, 156] on div "SEO | "Search Engine Optimization" | "Search Optimization" | "Search Engine Mar…" at bounding box center [721, 135] width 792 height 47
click at [148, 293] on link "seo, search engine o" at bounding box center [130, 288] width 179 height 38
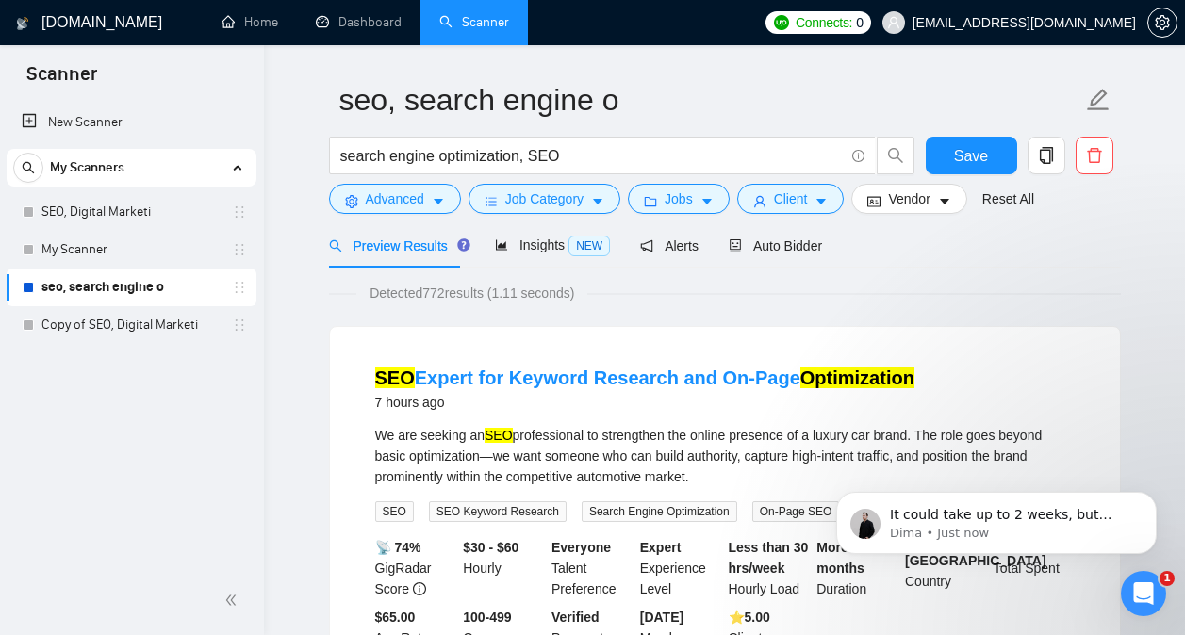
scroll to position [1286, 0]
click at [1036, 528] on p "Dima • Just now" at bounding box center [1011, 533] width 243 height 17
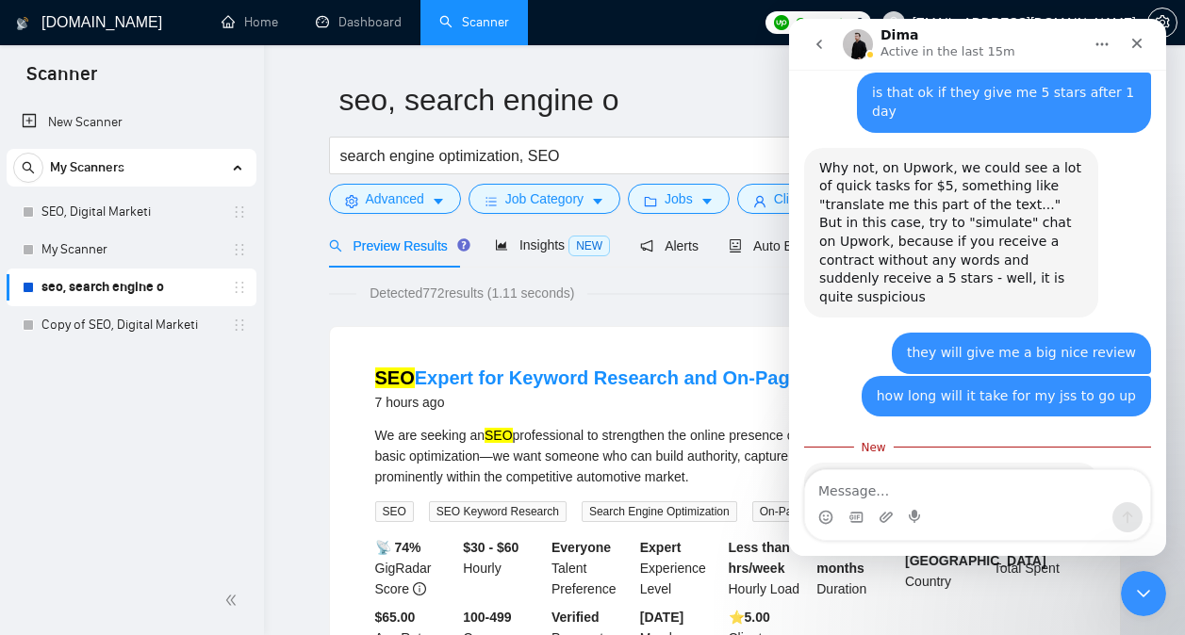
scroll to position [1318, 0]
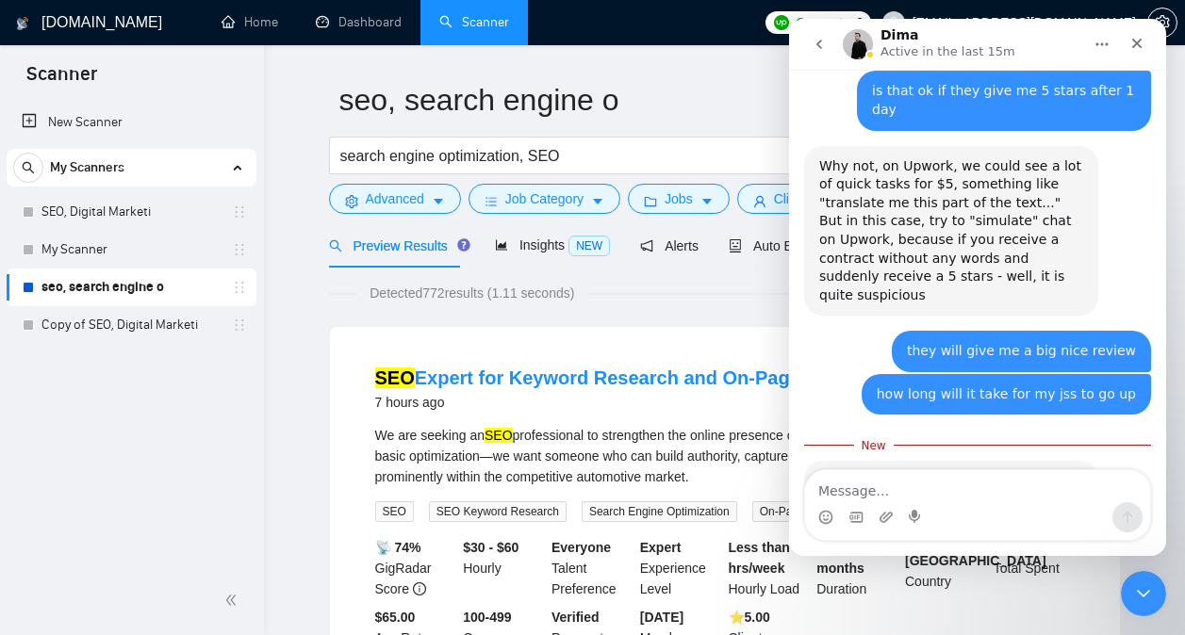
click at [954, 502] on div "Intercom messenger" at bounding box center [977, 517] width 345 height 30
click at [967, 487] on textarea "Message…" at bounding box center [977, 486] width 345 height 32
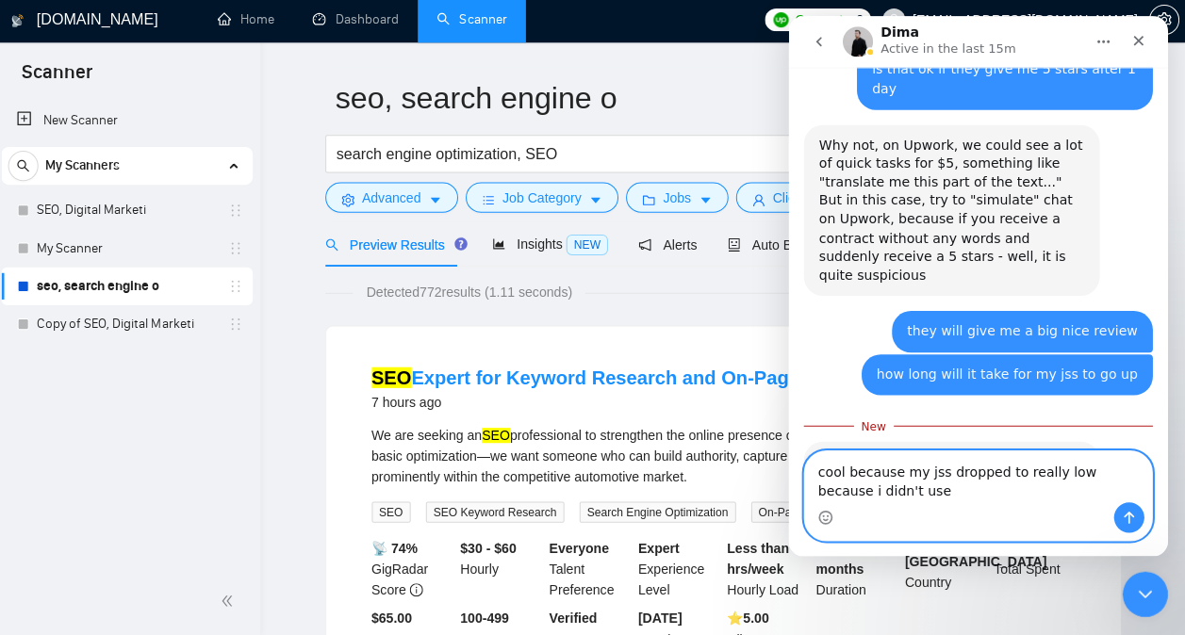
scroll to position [52, 0]
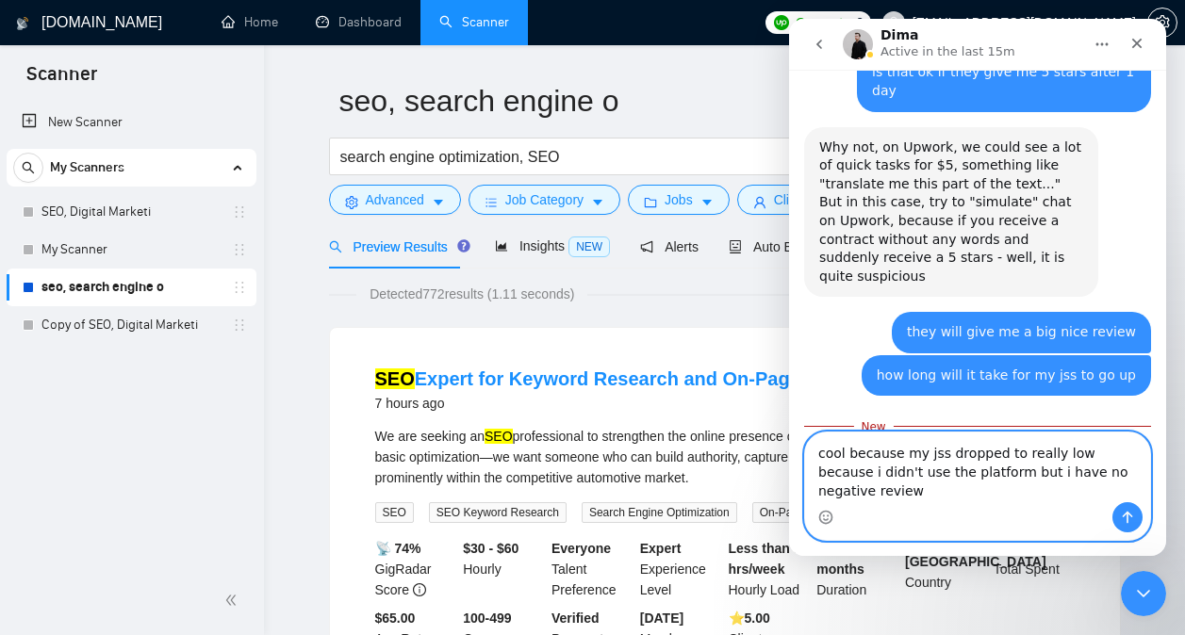
type textarea "cool because my jss dropped to really low because i didn't use the platform but…"
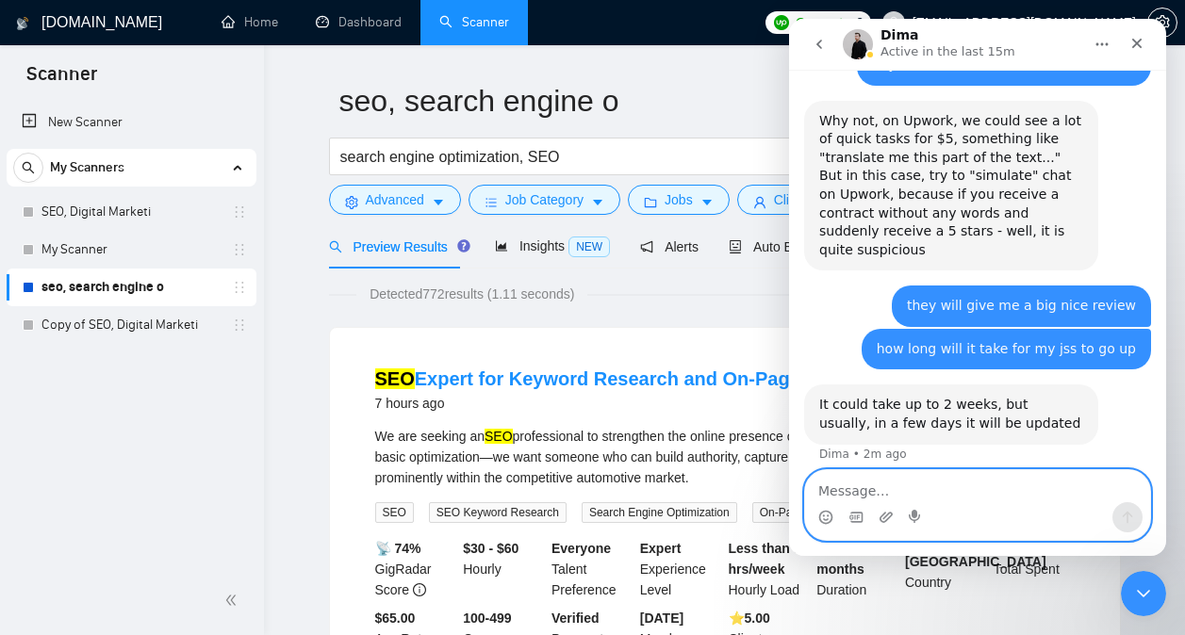
scroll to position [1380, 0]
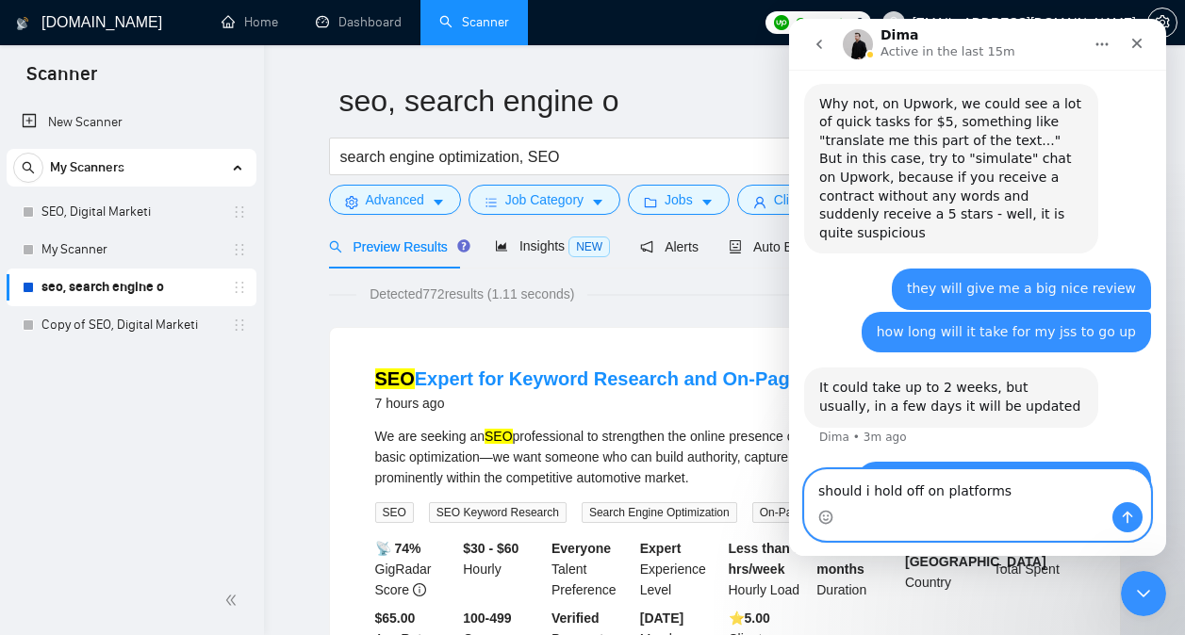
click at [1014, 487] on textarea "should i hold off on platforms" at bounding box center [977, 486] width 345 height 32
type textarea "should i hold off on applying"
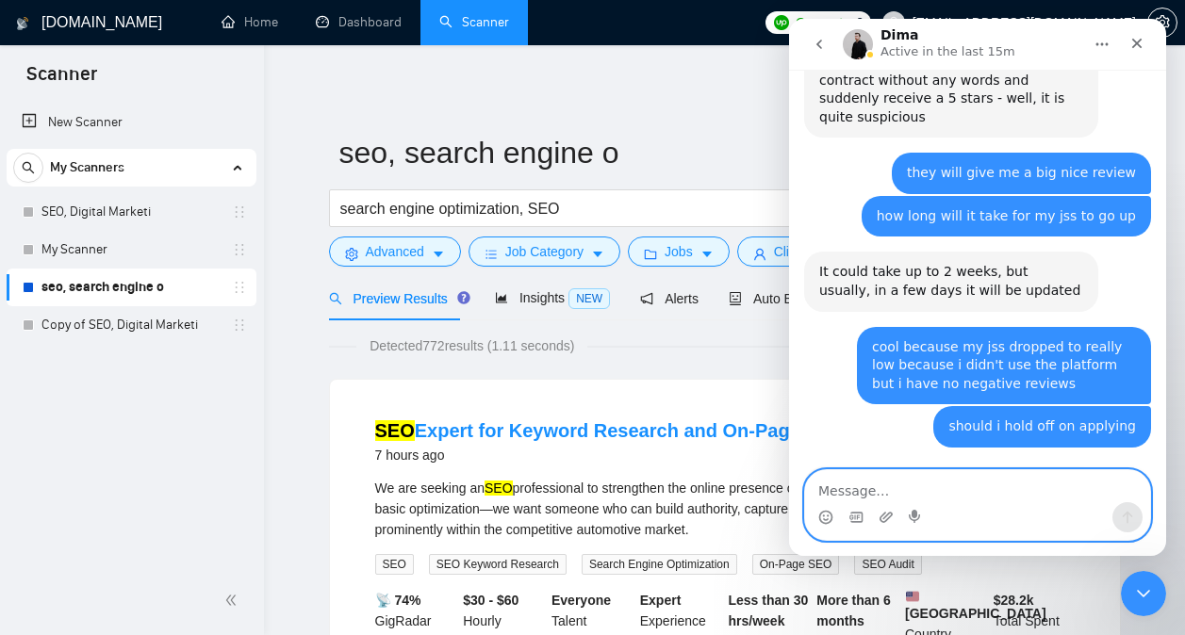
scroll to position [1553, 0]
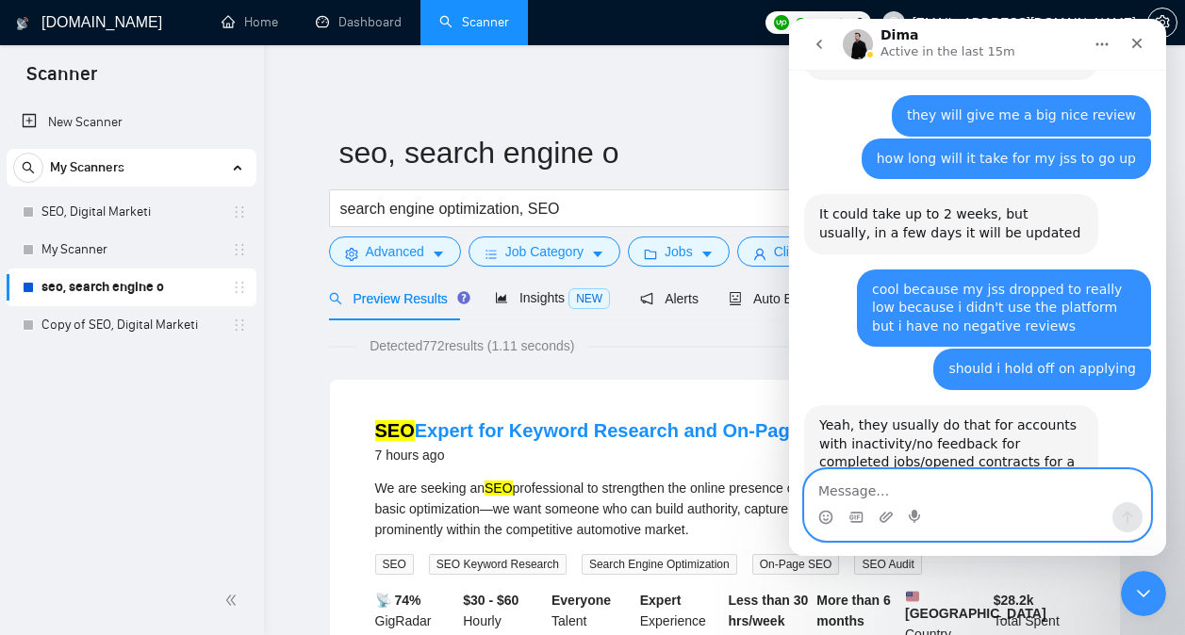
click at [958, 494] on textarea "Message…" at bounding box center [977, 486] width 345 height 32
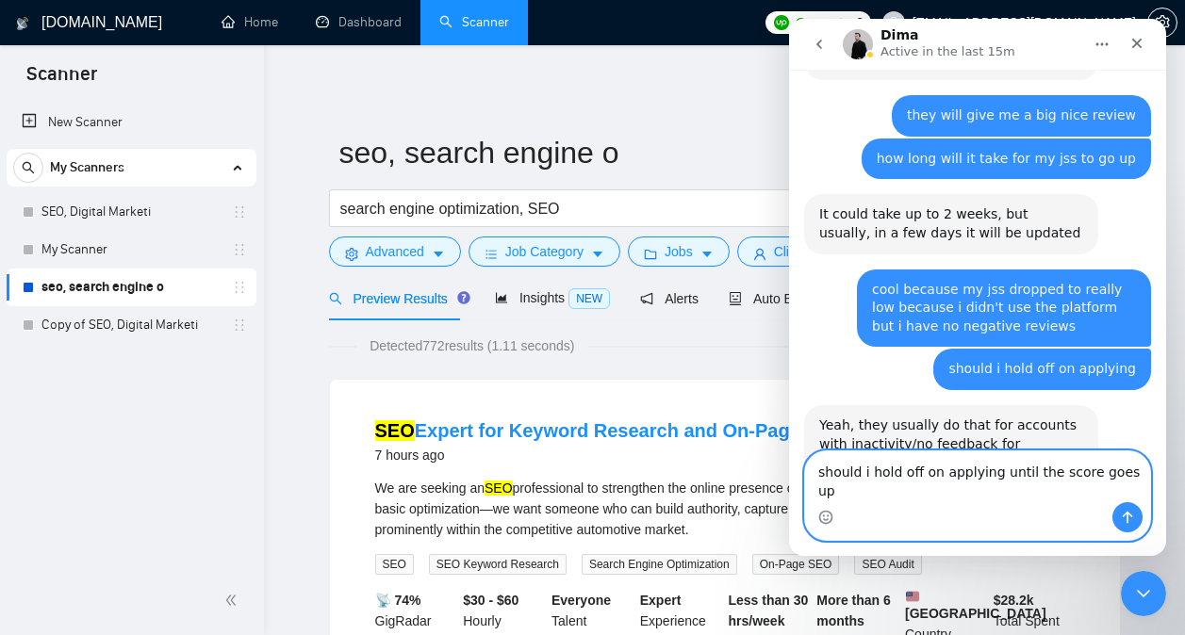
type textarea "should i hold off on applying until the score goes up?"
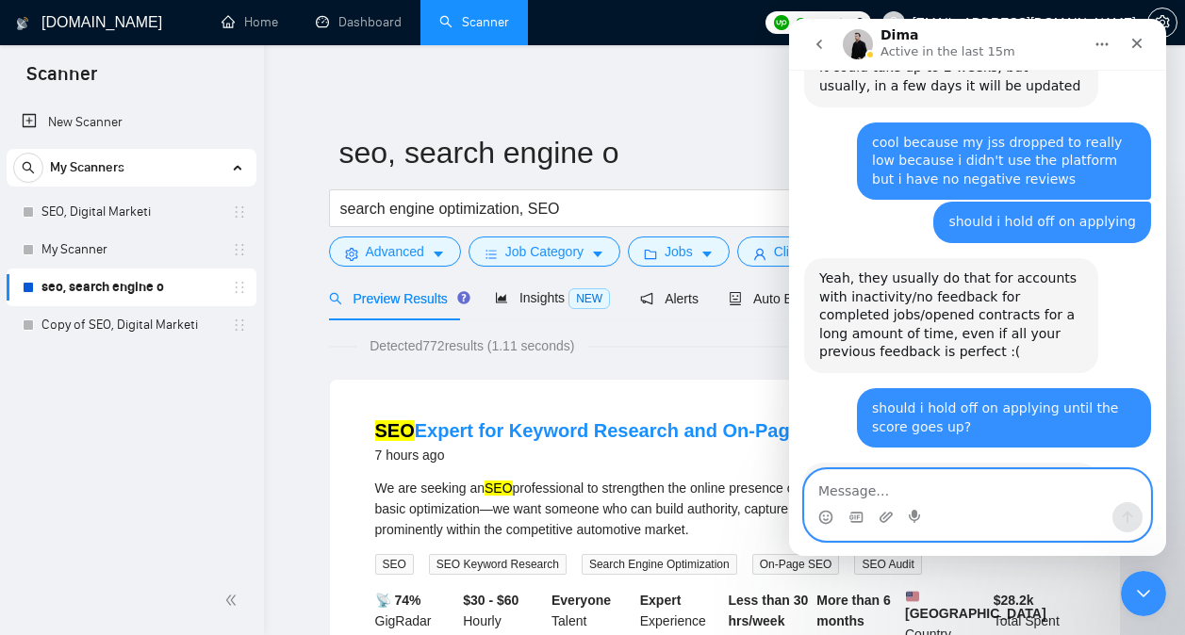
scroll to position [1721, 0]
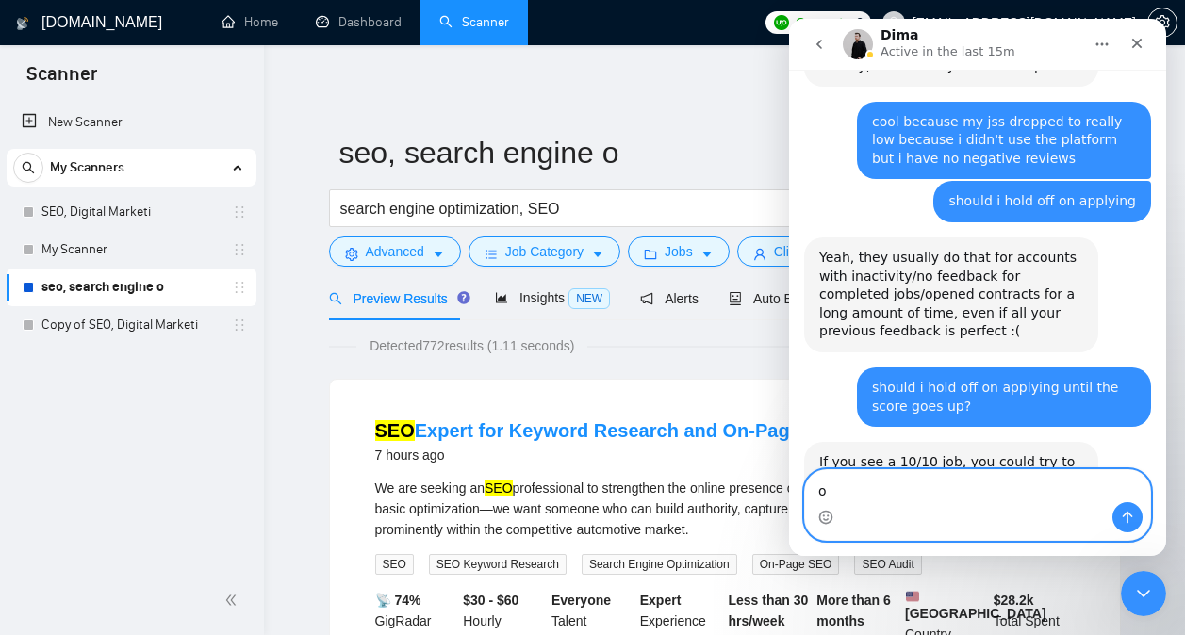
type textarea "oh"
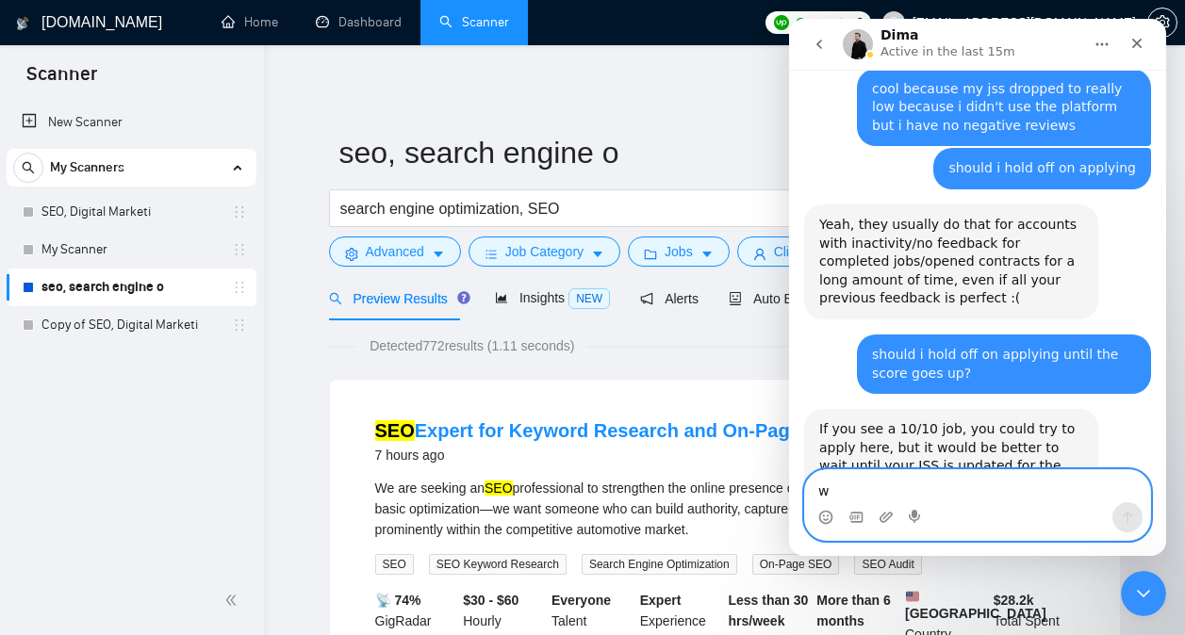
scroll to position [1777, 0]
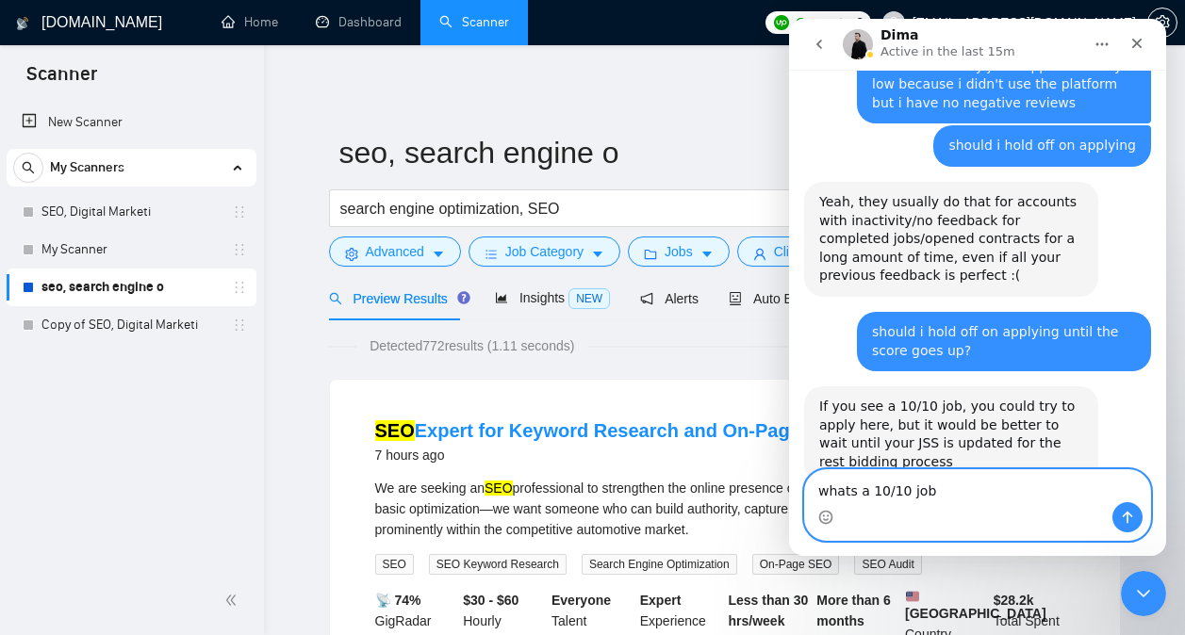
type textarea "whats a 10/10 job?"
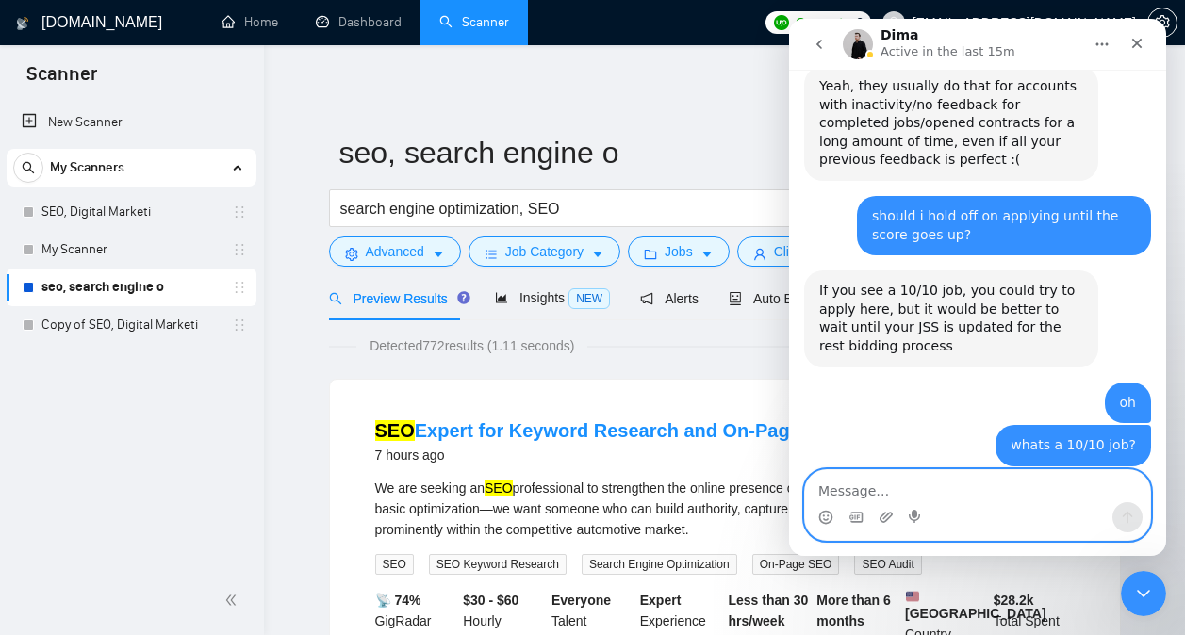
scroll to position [1894, 0]
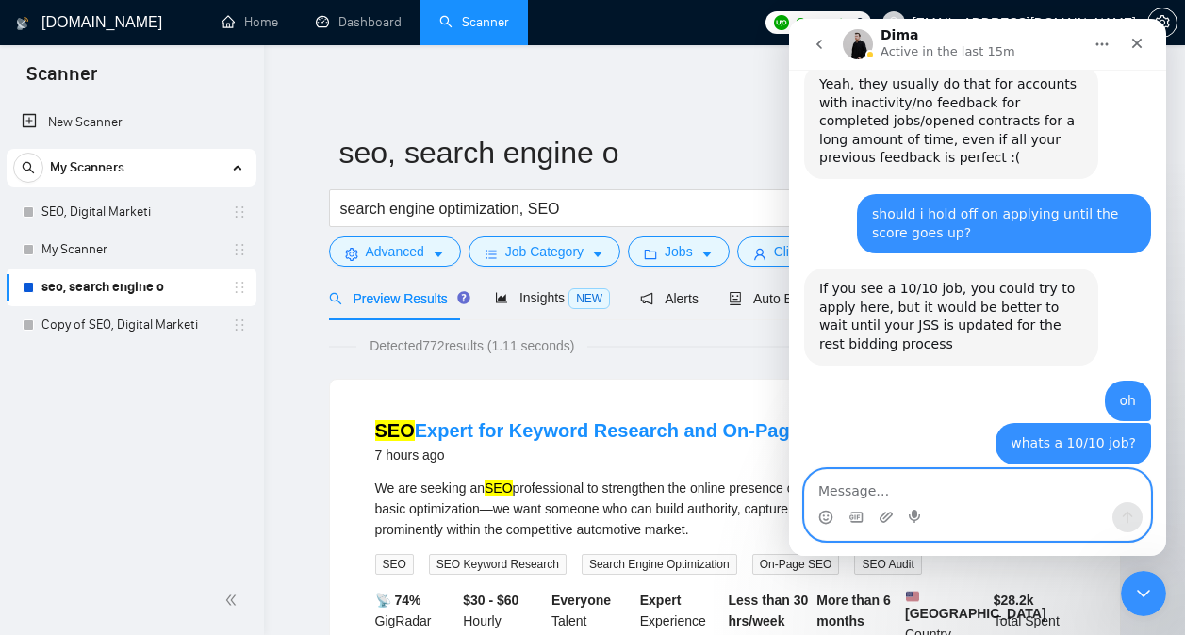
click at [936, 483] on textarea "Message…" at bounding box center [977, 486] width 345 height 32
type textarea "[PERSON_NAME]"
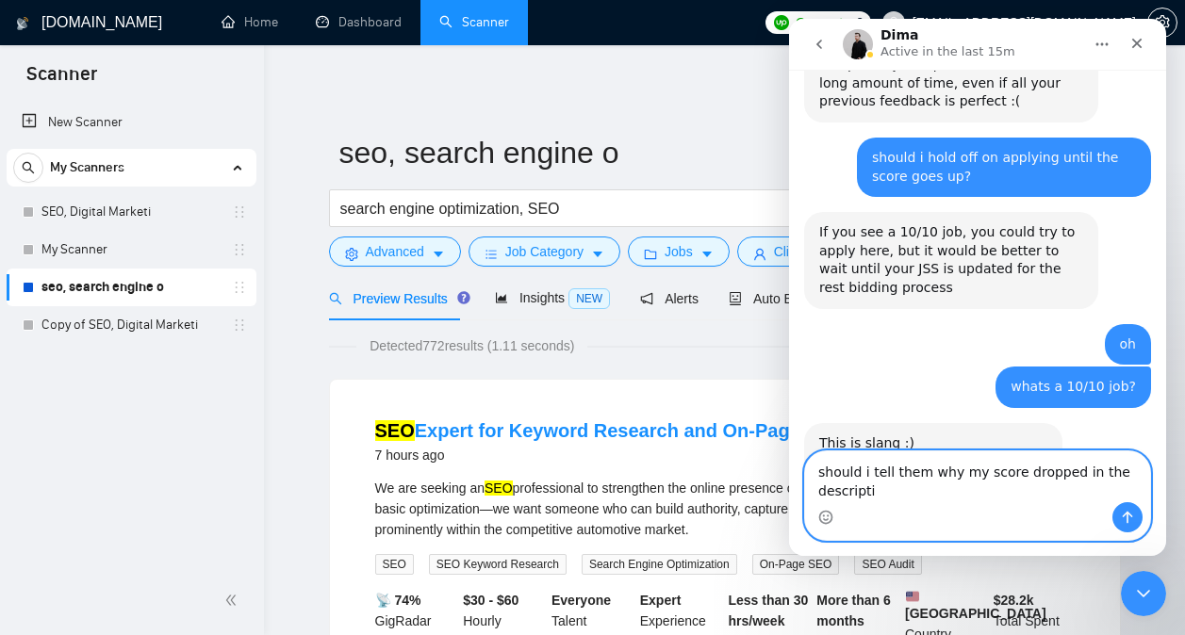
scroll to position [0, 0]
type textarea "should i tell them why my score dropped in the description"
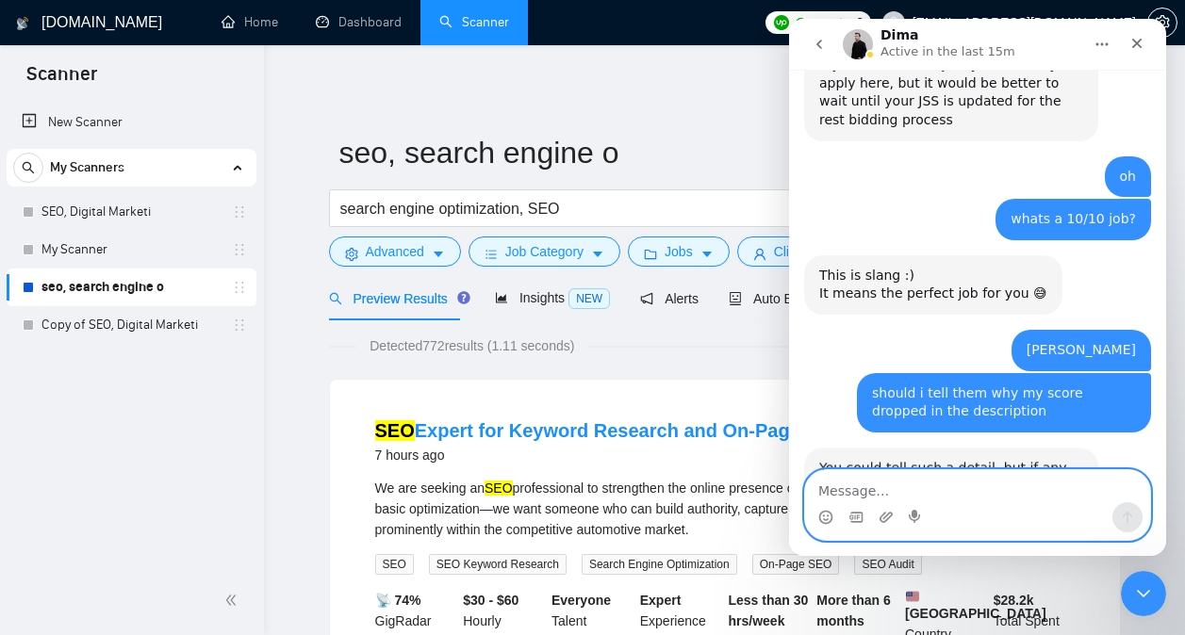
scroll to position [2123, 0]
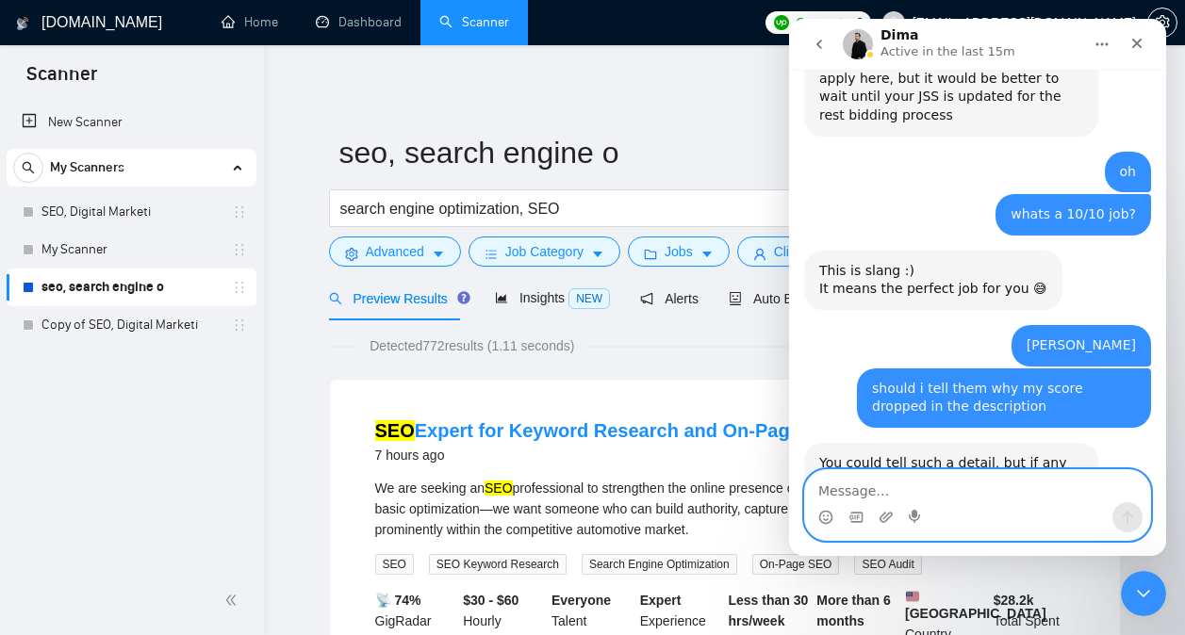
click at [929, 487] on textarea "Message…" at bounding box center [977, 486] width 345 height 32
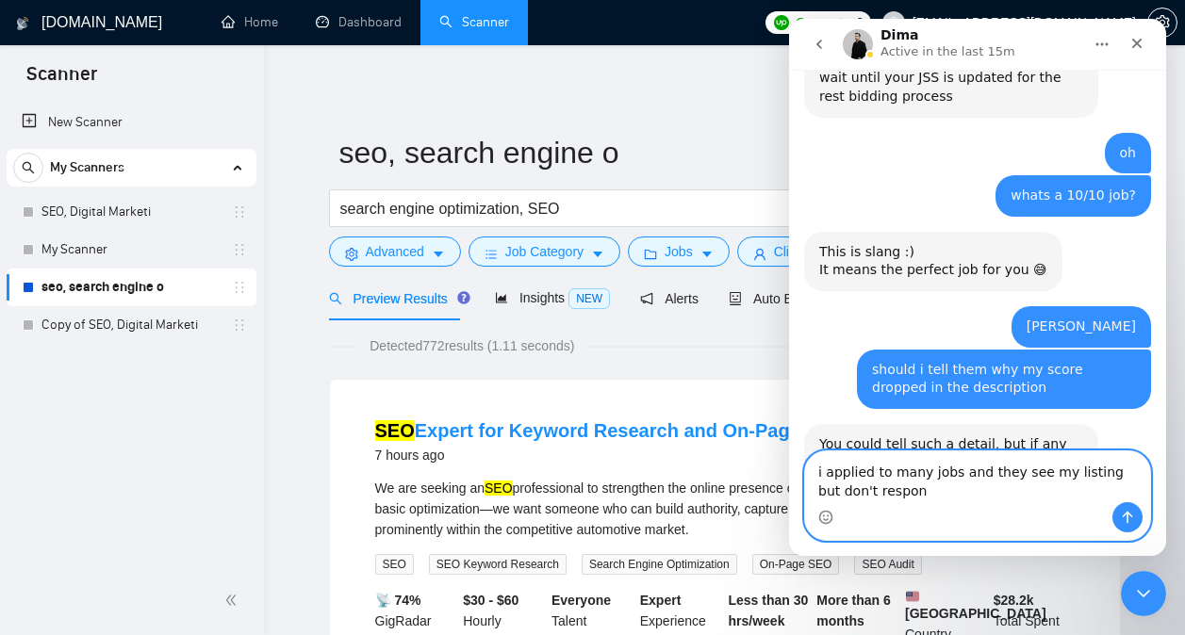
type textarea "i applied to many jobs and they see my listing but don't respond"
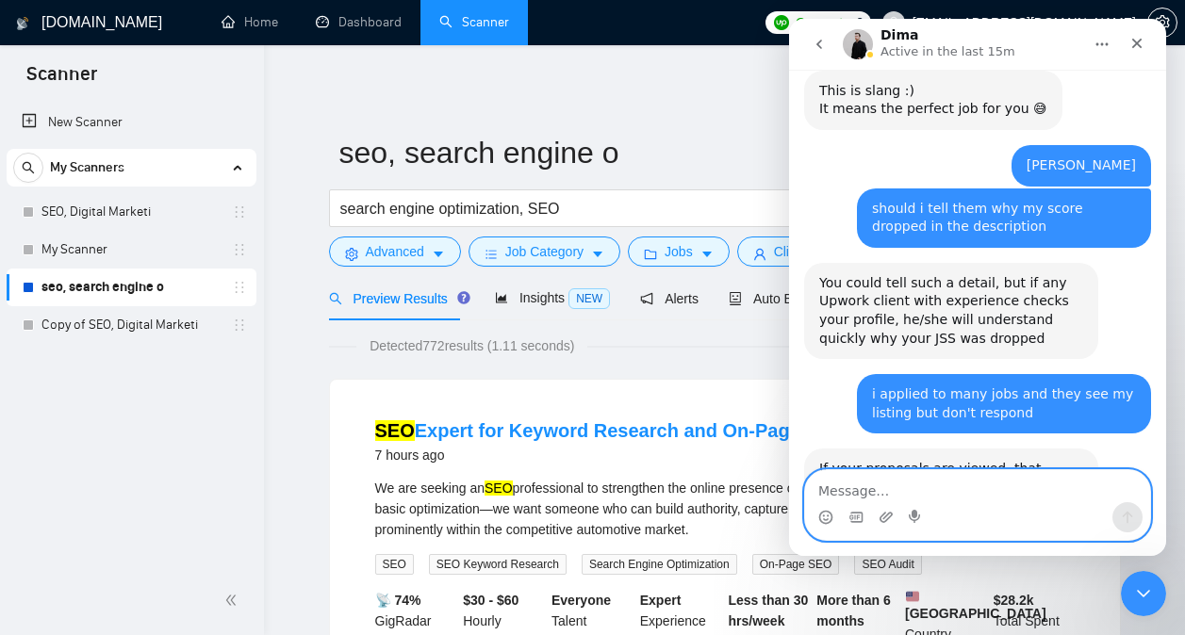
scroll to position [2328, 0]
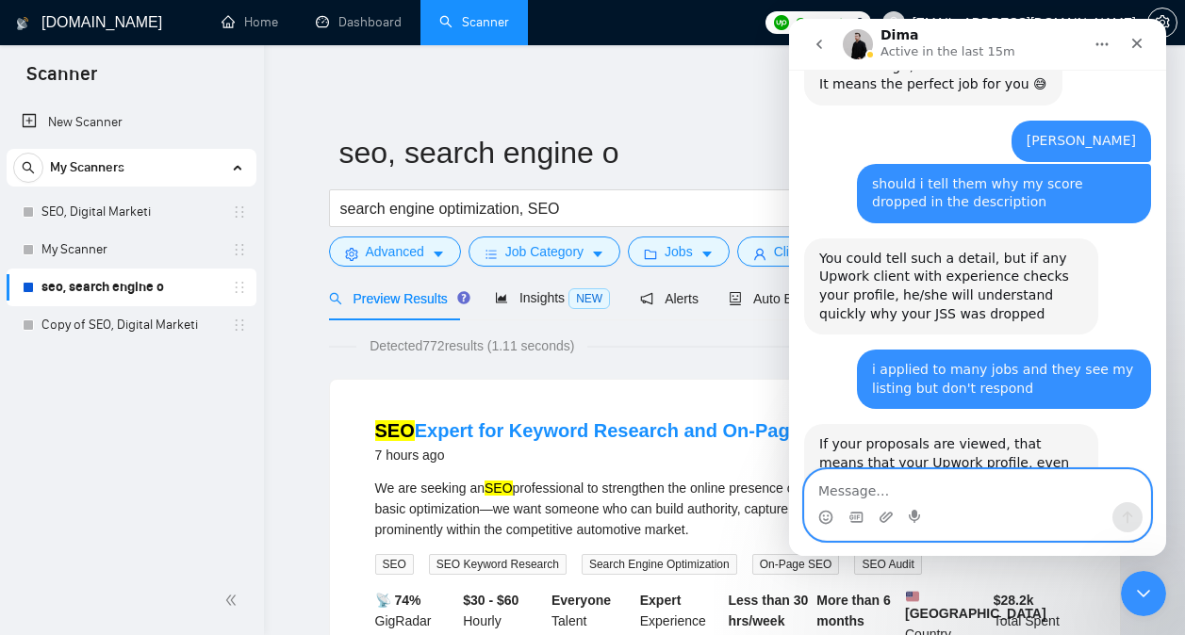
click at [942, 488] on textarea "Message…" at bounding box center [977, 486] width 345 height 32
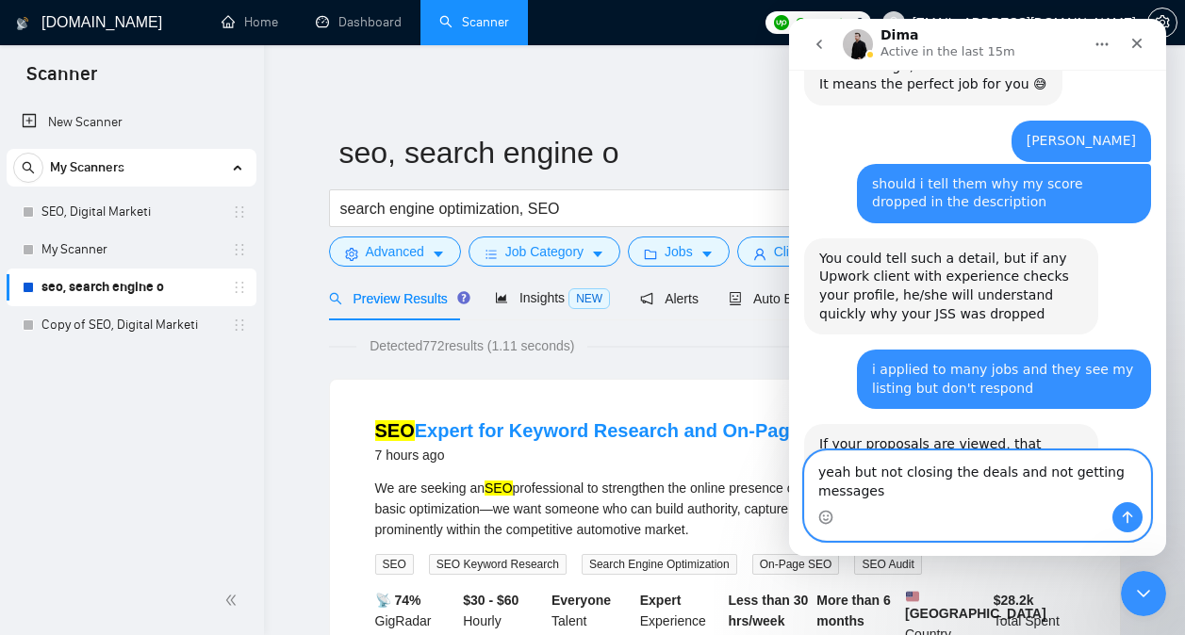
type textarea "yeah but not closing the deals and not getting messages"
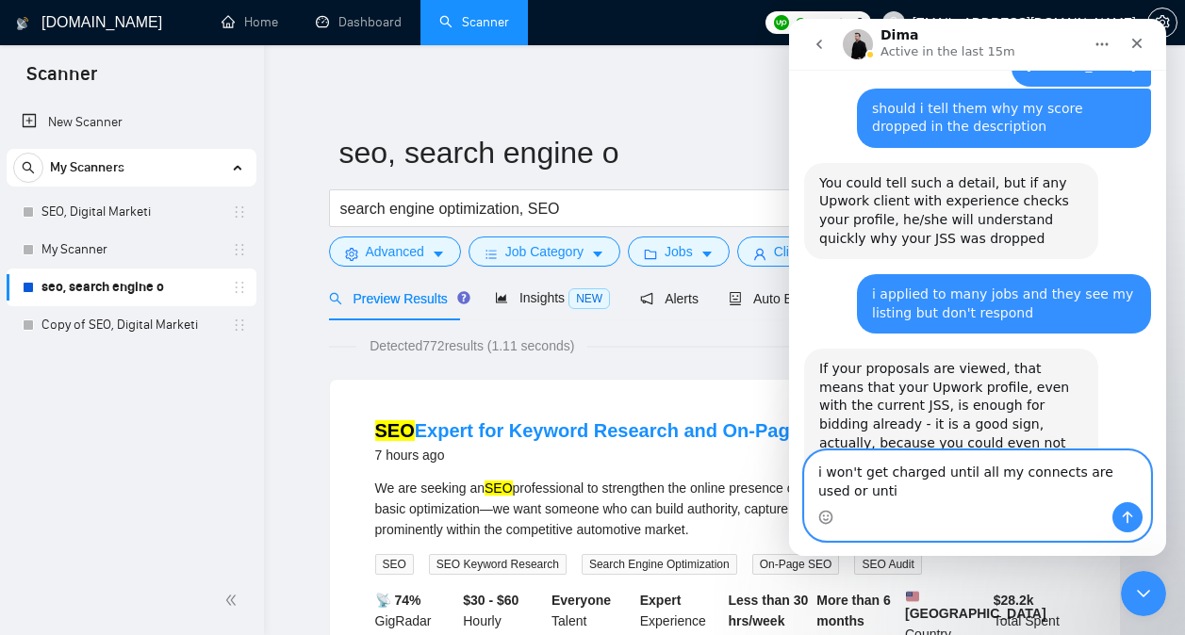
scroll to position [2422, 0]
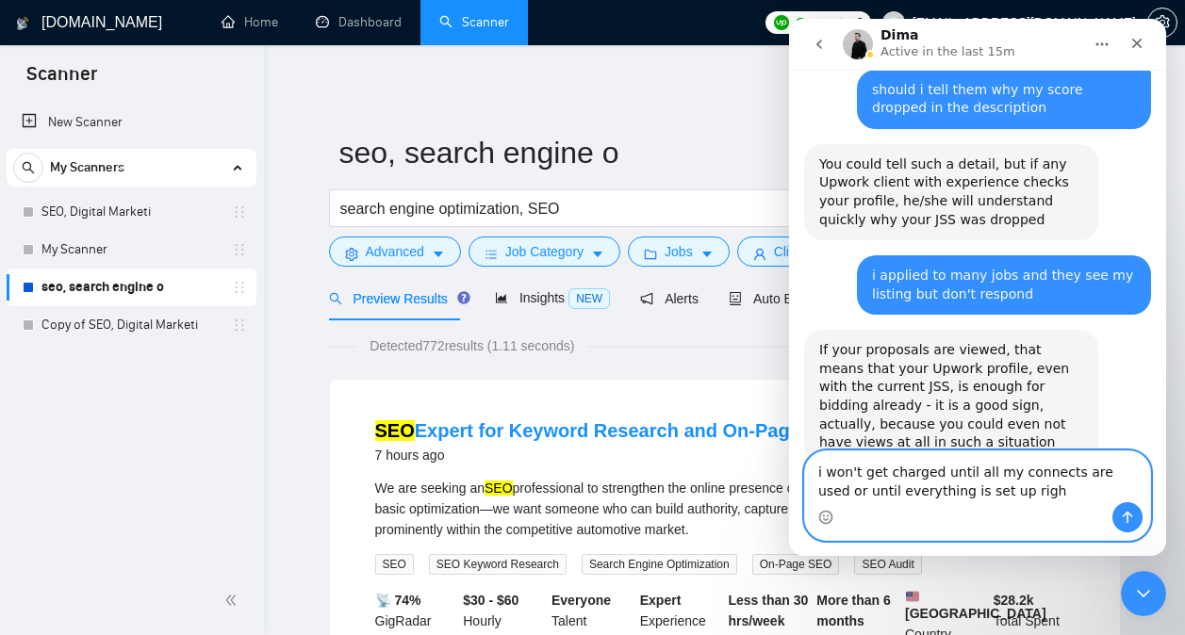
type textarea "i won't get charged until all my connects are used or until everything is set u…"
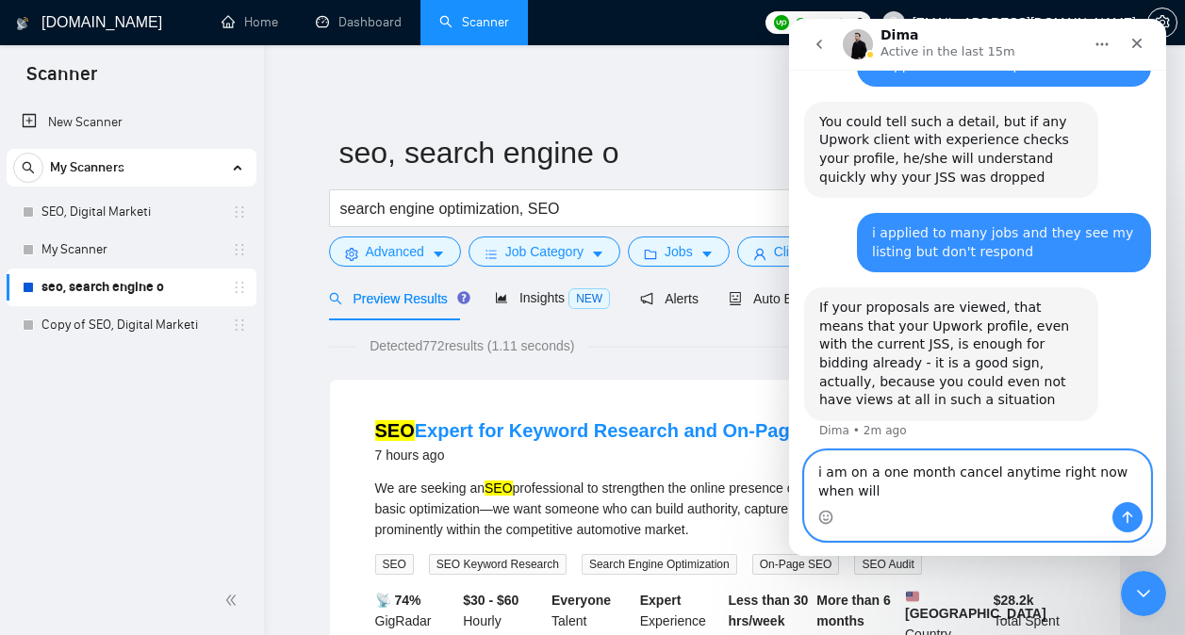
scroll to position [2483, 0]
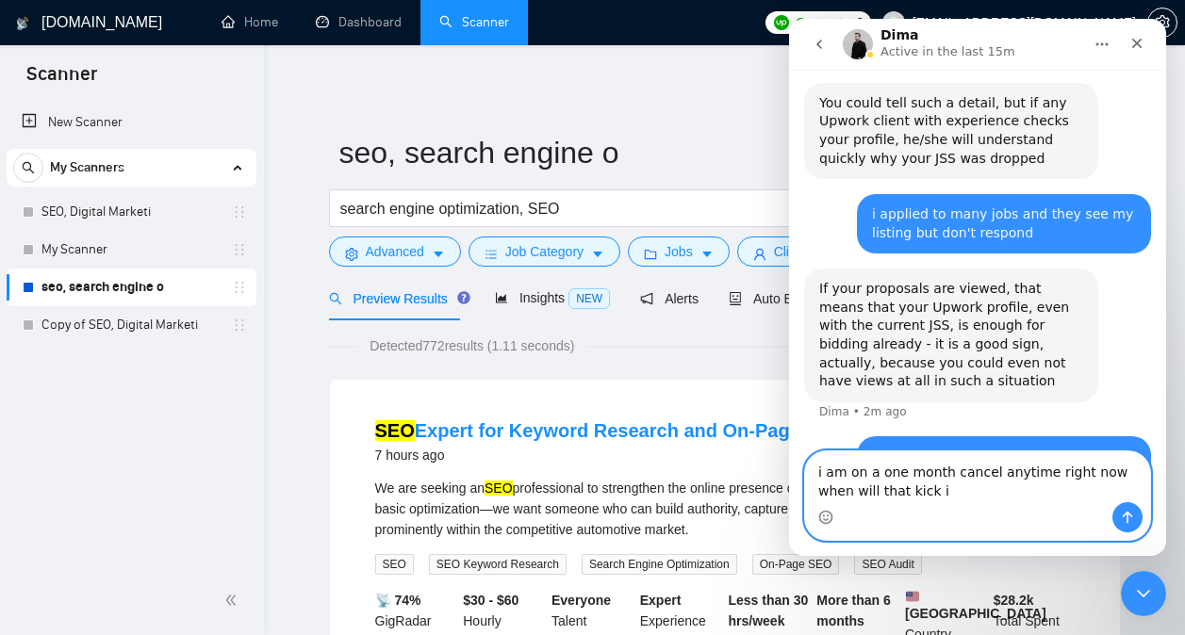
type textarea "i am on a one month cancel anytime right now when will that kick in"
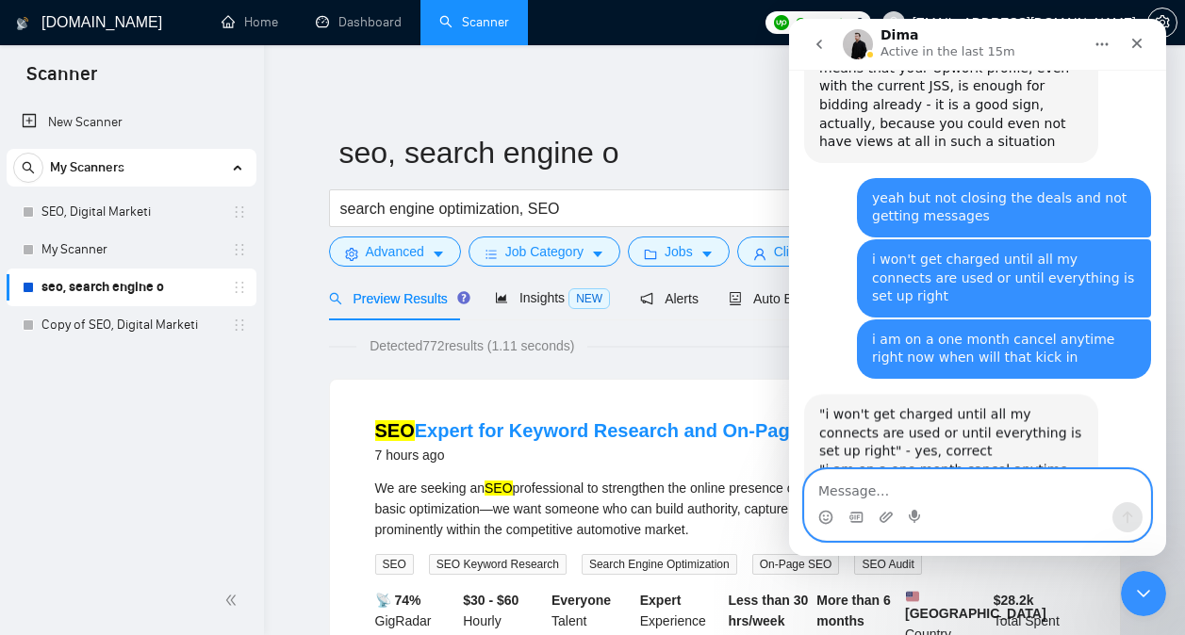
scroll to position [2729, 0]
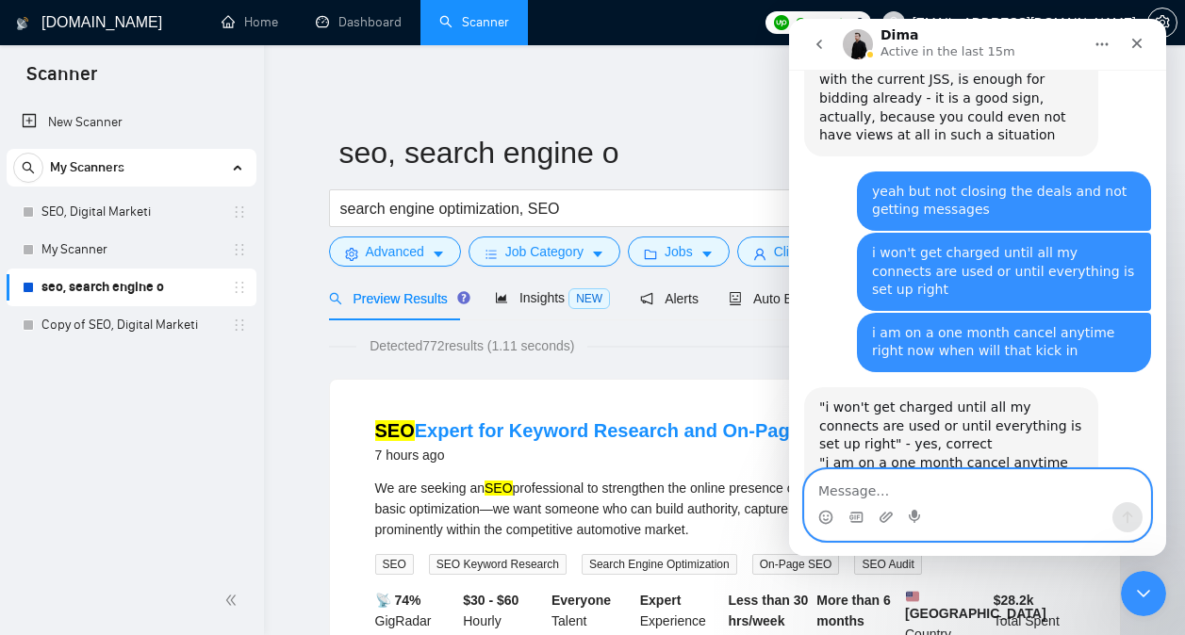
click at [950, 489] on textarea "Message…" at bounding box center [977, 486] width 345 height 32
type textarea "i asked but she didn't tell me"
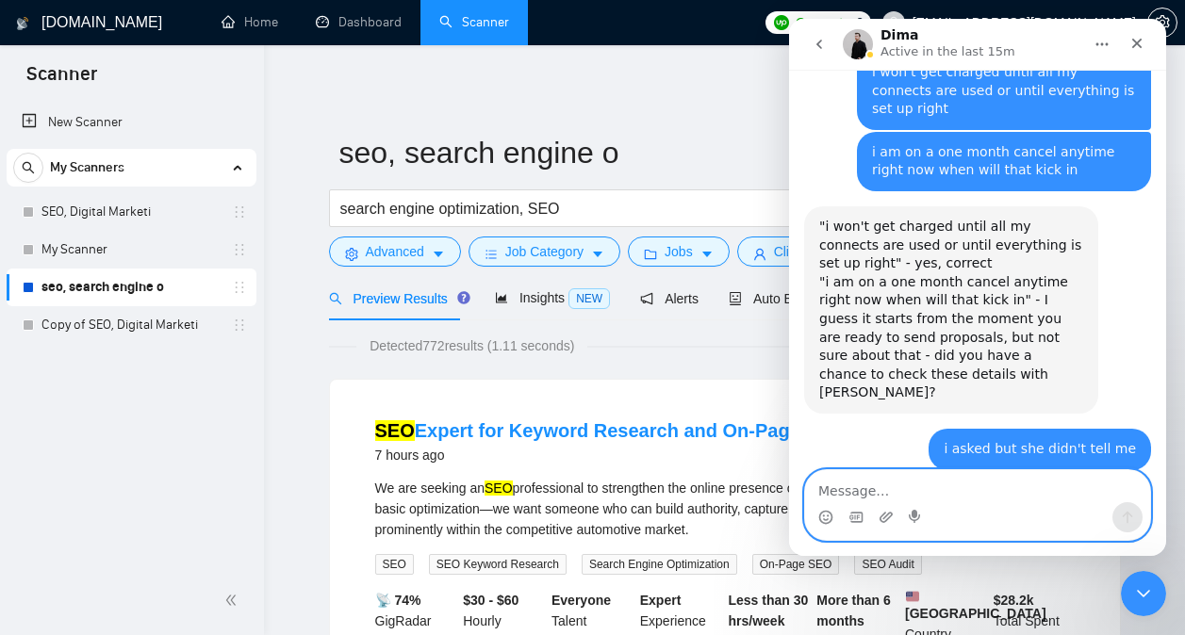
scroll to position [2948, 0]
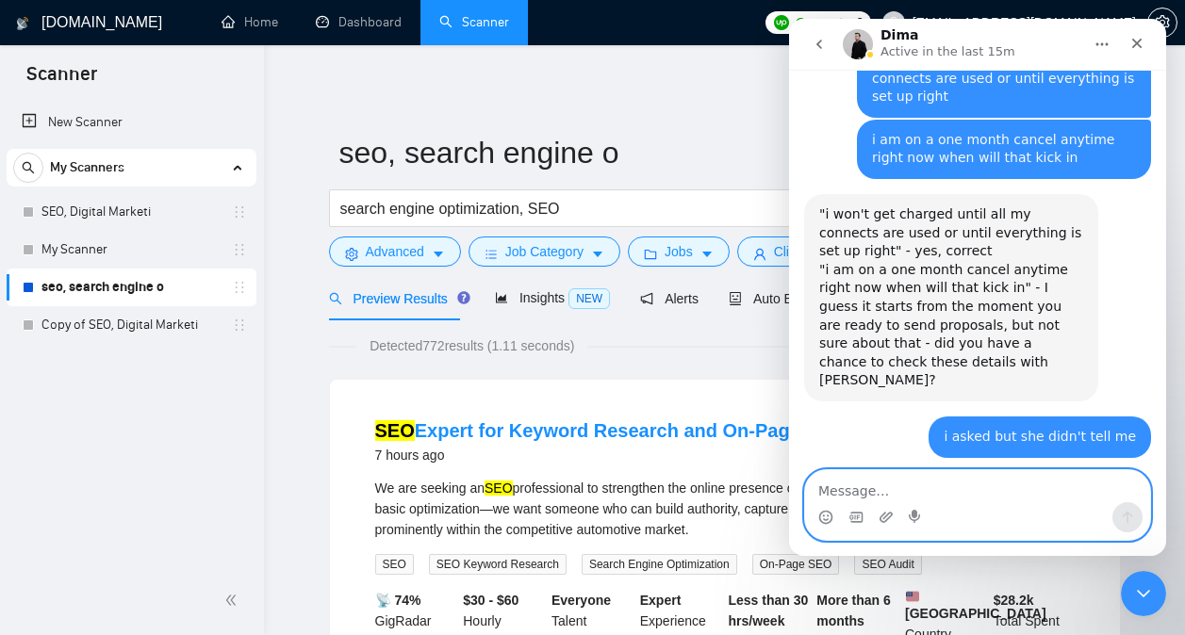
click at [959, 497] on textarea "Message…" at bounding box center [977, 486] width 345 height 32
type textarea "thanks"
